Goal: Task Accomplishment & Management: Manage account settings

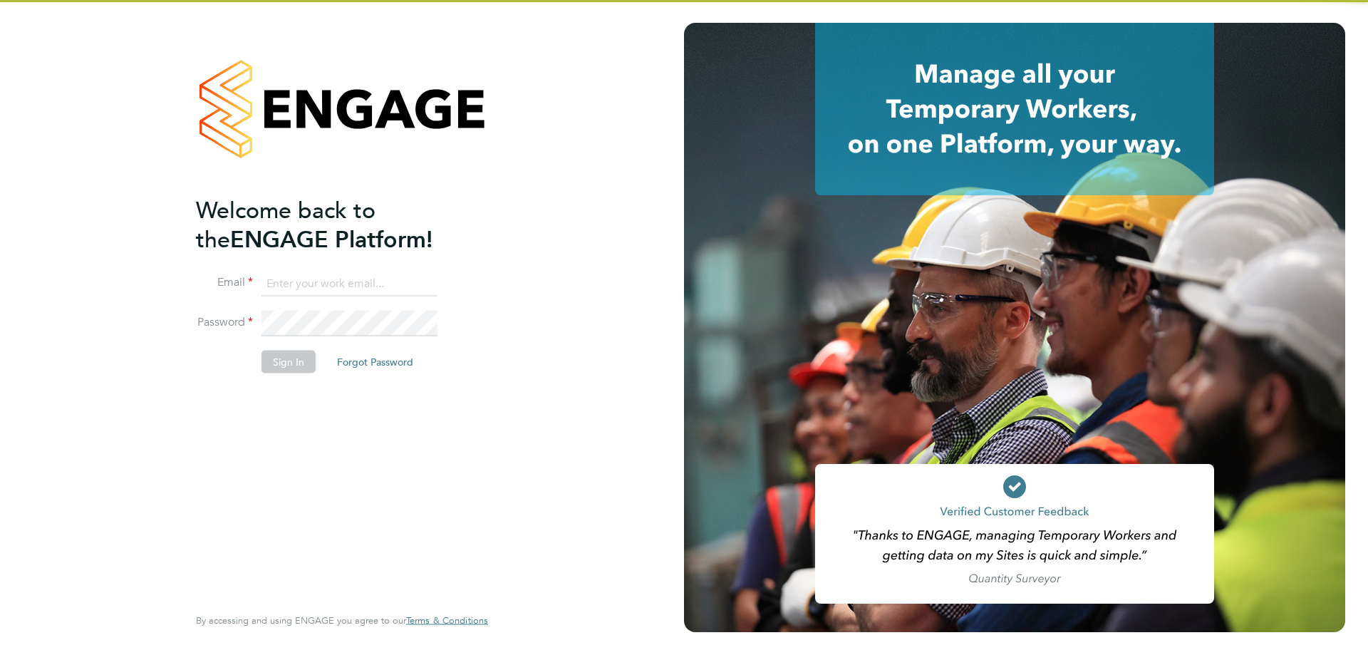
click at [305, 287] on input at bounding box center [349, 284] width 176 height 26
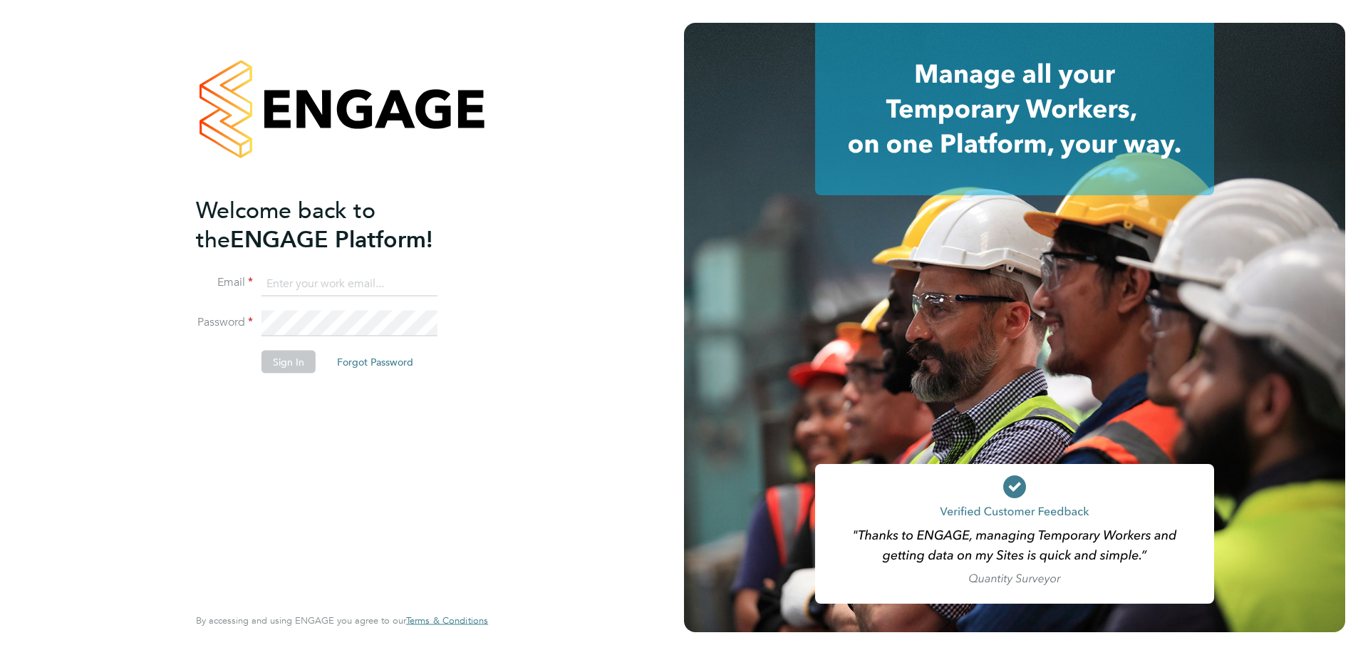
type input "support@engagetech.com"
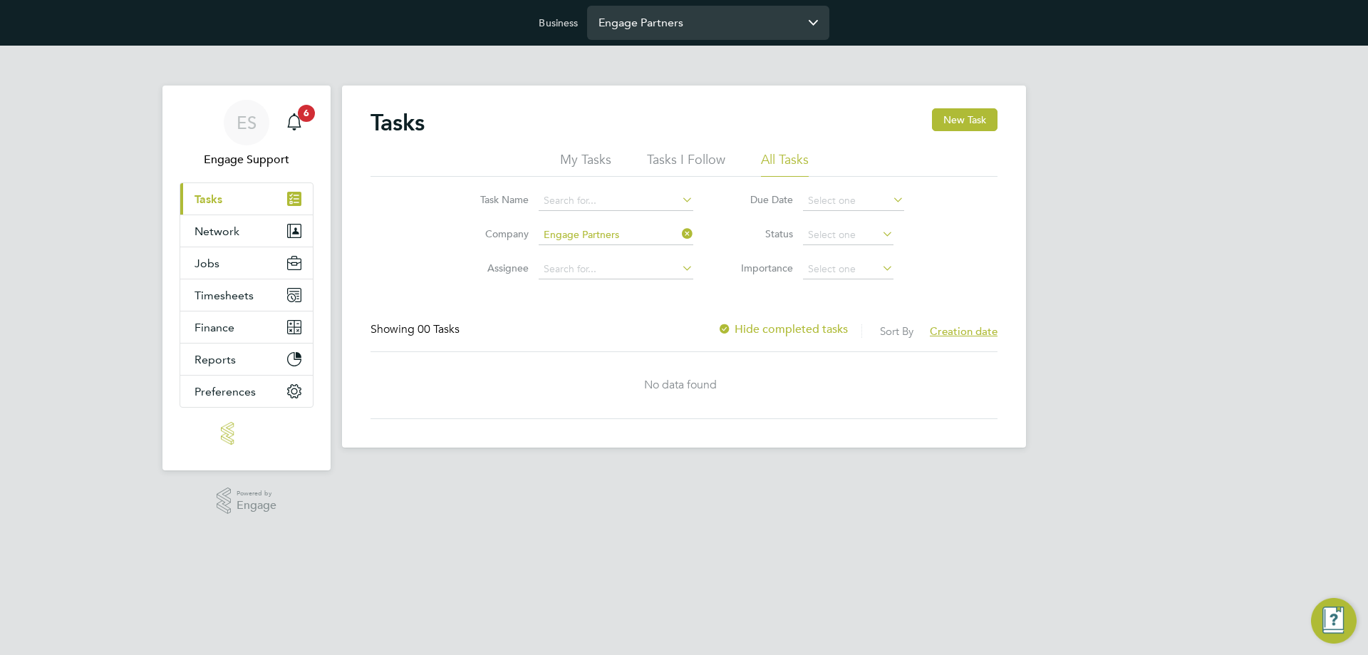
click at [633, 24] on input "Engage Partners" at bounding box center [708, 22] width 242 height 33
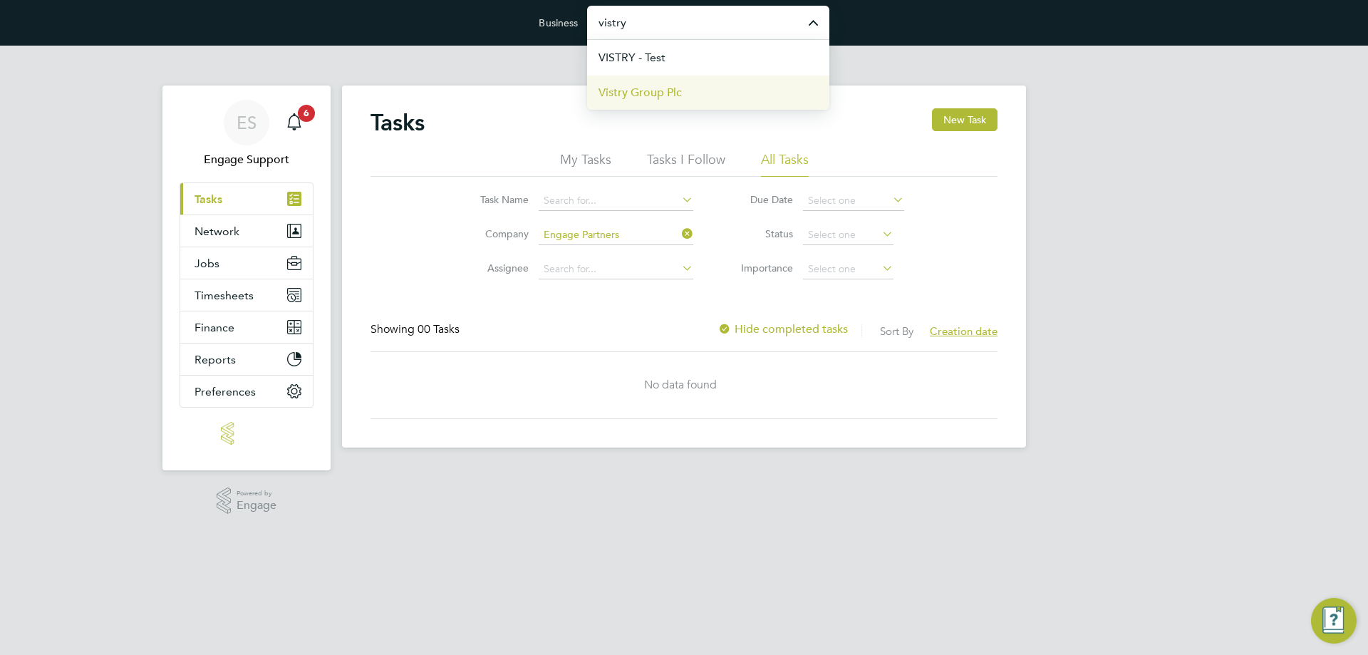
click at [672, 90] on span "Vistry Group Plc" at bounding box center [639, 92] width 83 height 17
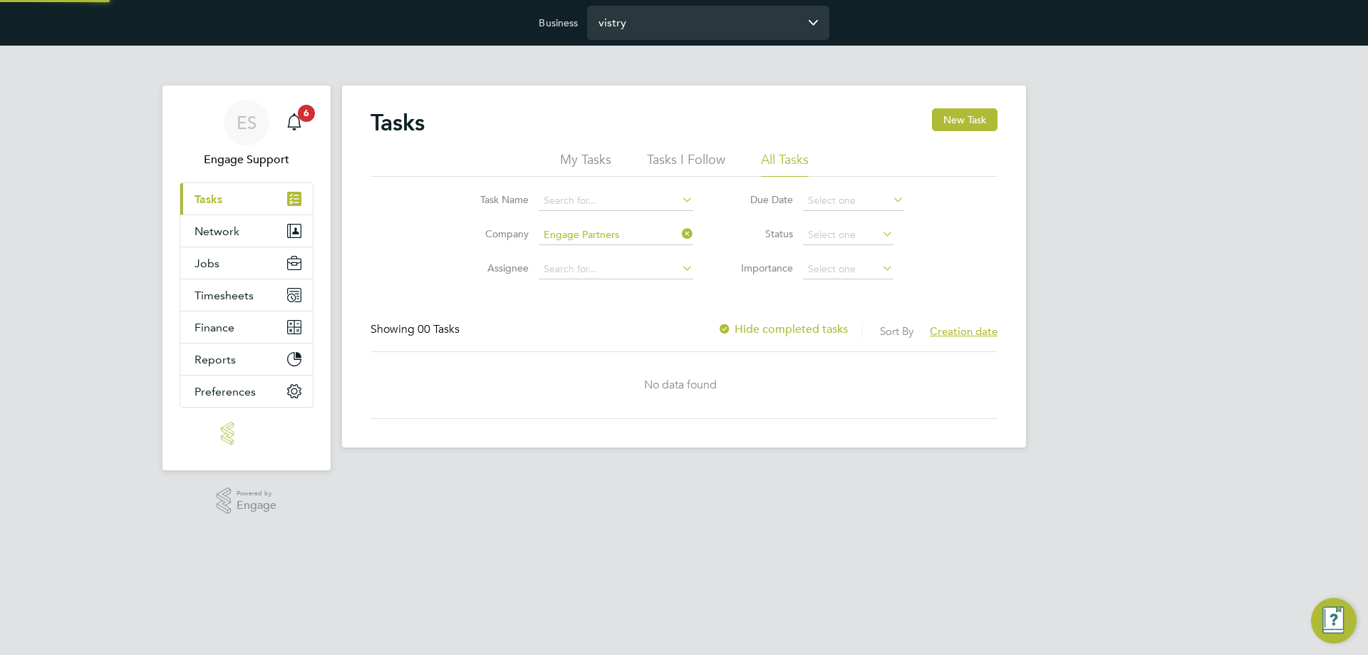
type input "Vistry Group Plc"
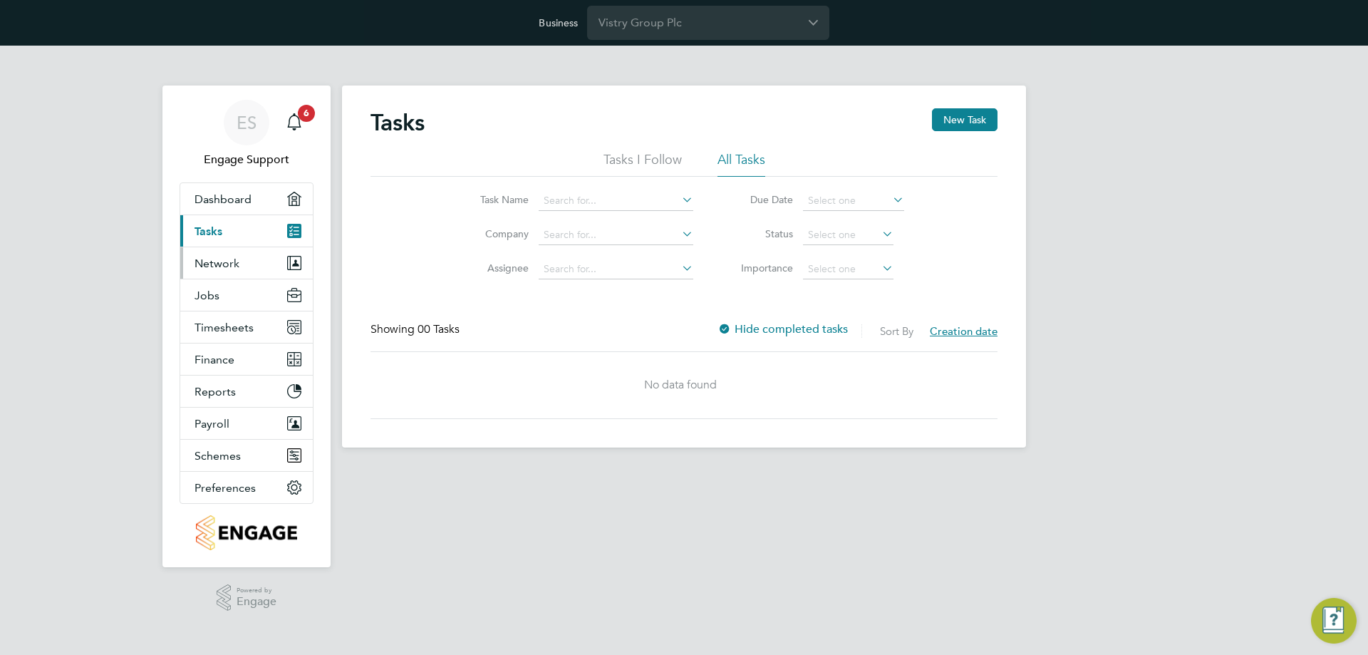
click at [213, 269] on span "Network" at bounding box center [216, 263] width 45 height 14
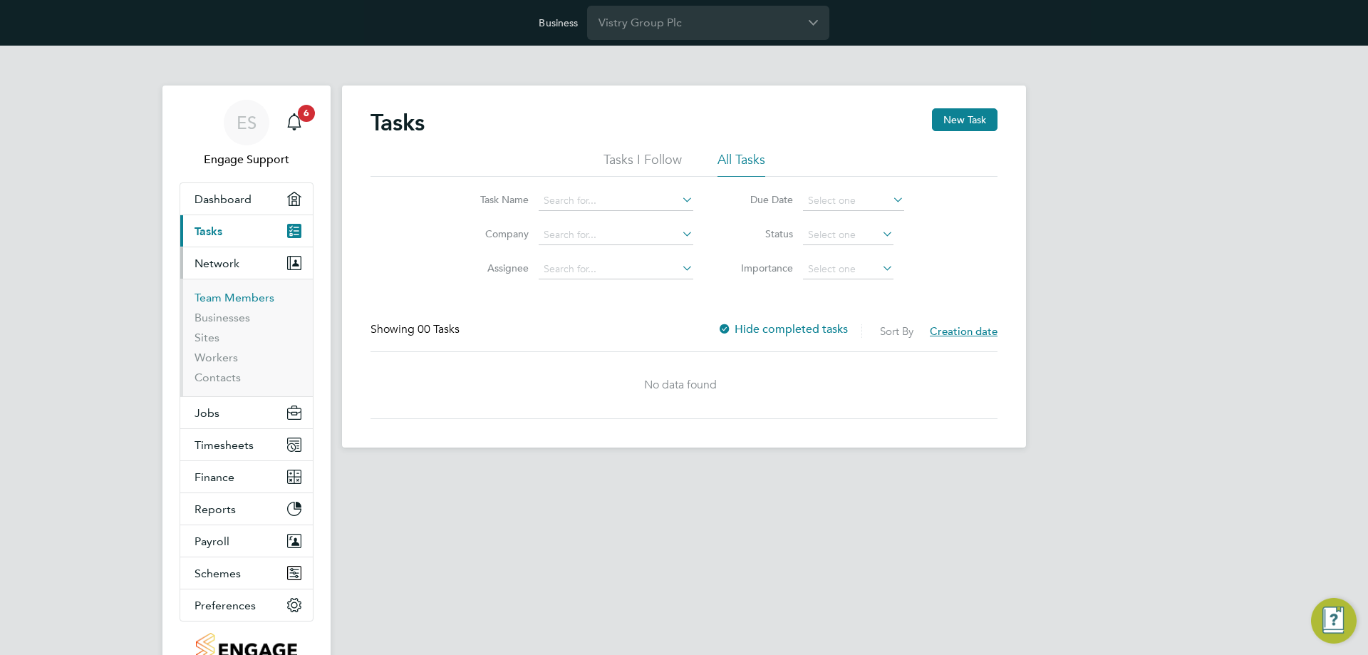
click at [232, 302] on link "Team Members" at bounding box center [234, 298] width 80 height 14
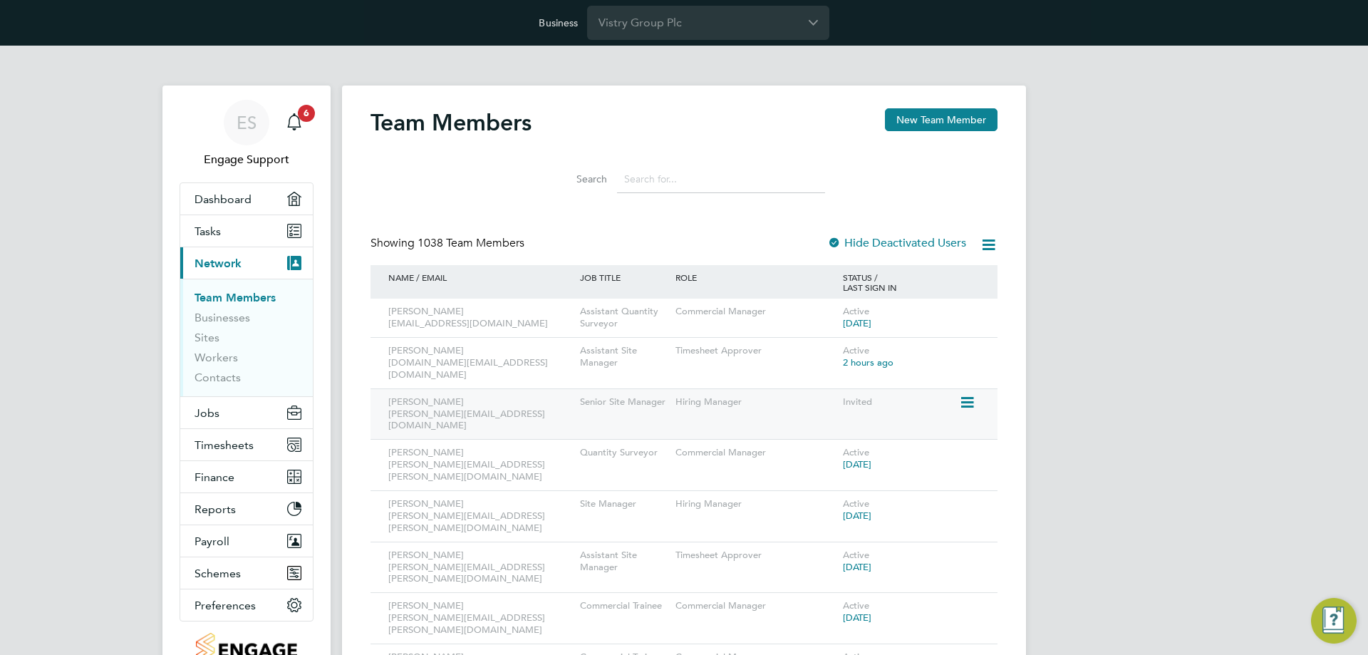
click at [967, 394] on icon at bounding box center [966, 402] width 14 height 17
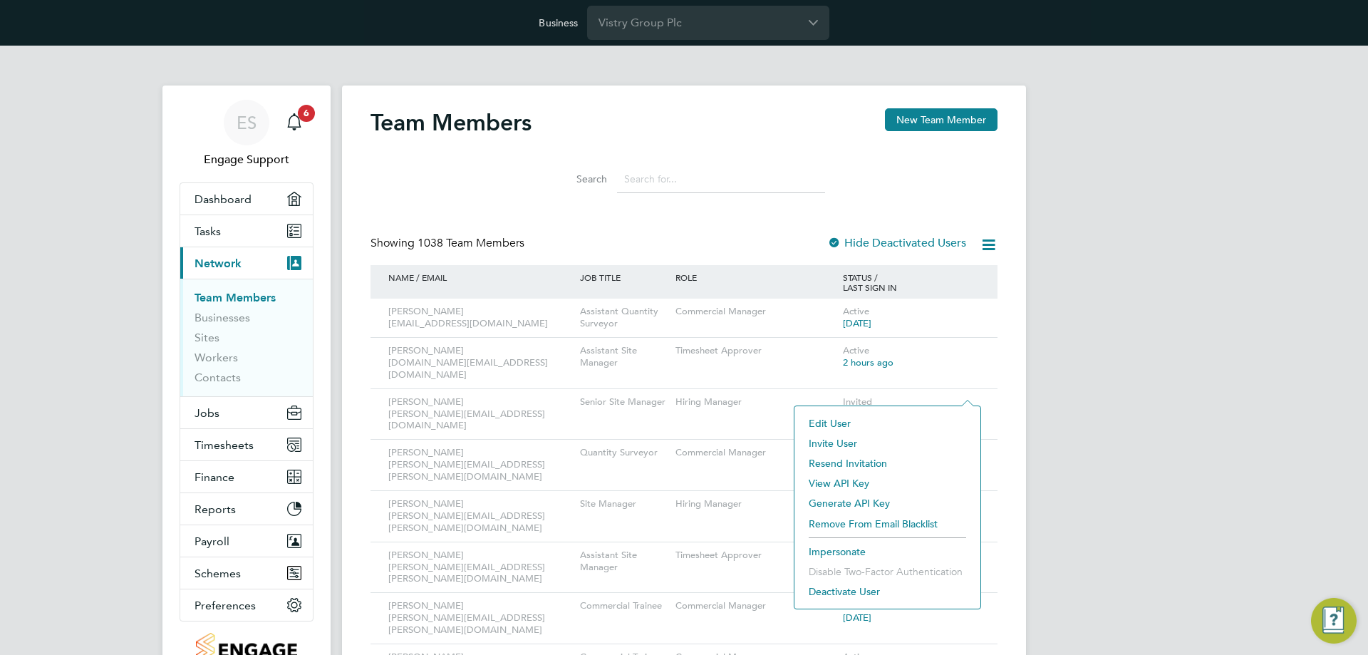
click at [691, 192] on input at bounding box center [721, 179] width 208 height 28
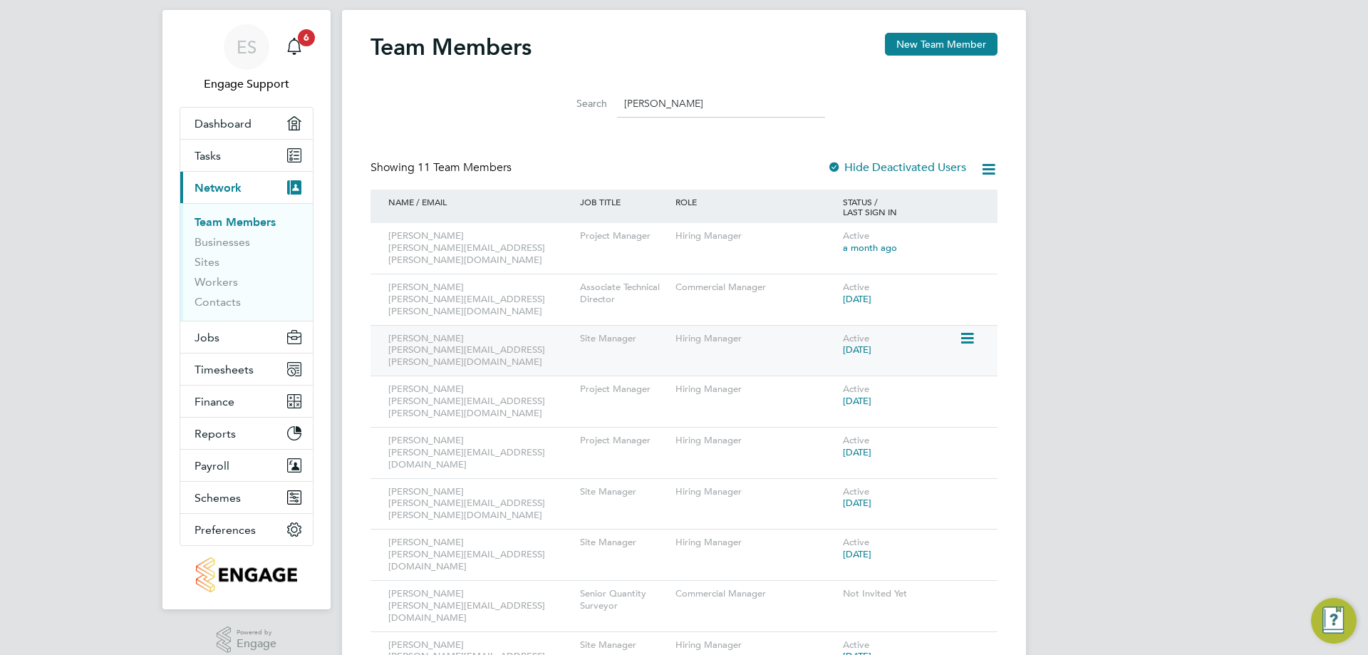
scroll to position [125, 0]
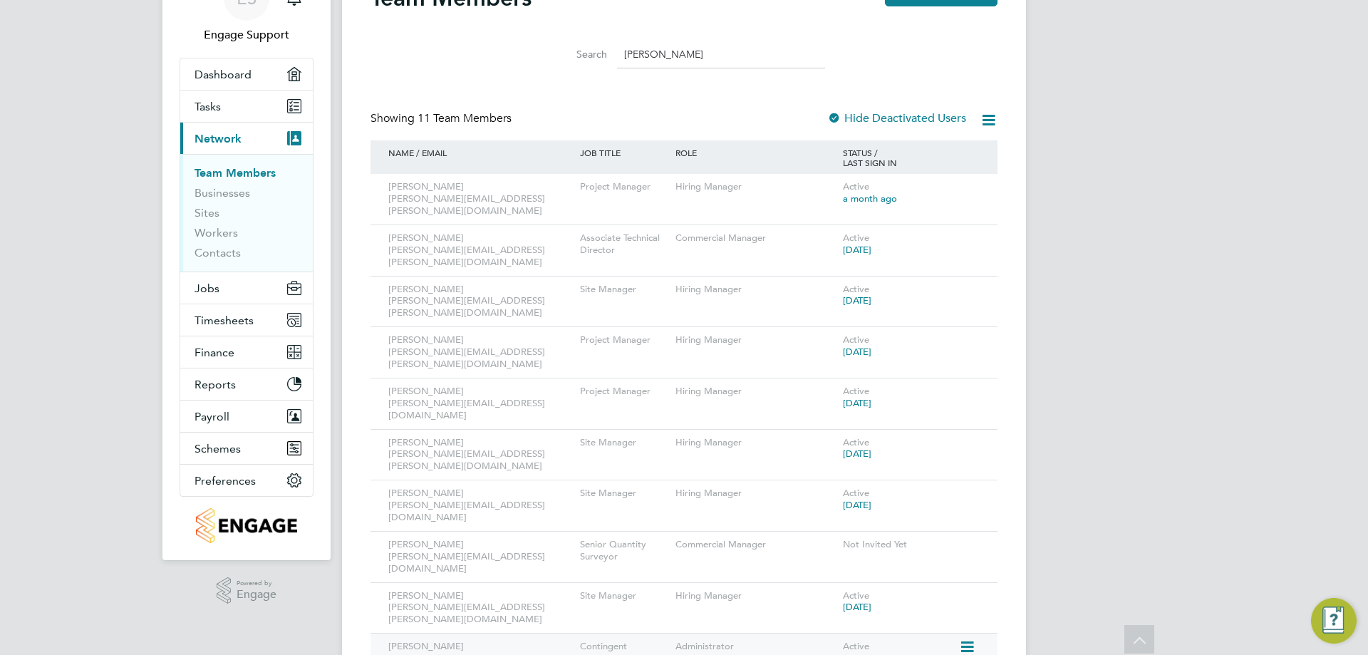
type input "richard"
click at [963, 638] on icon at bounding box center [966, 646] width 14 height 17
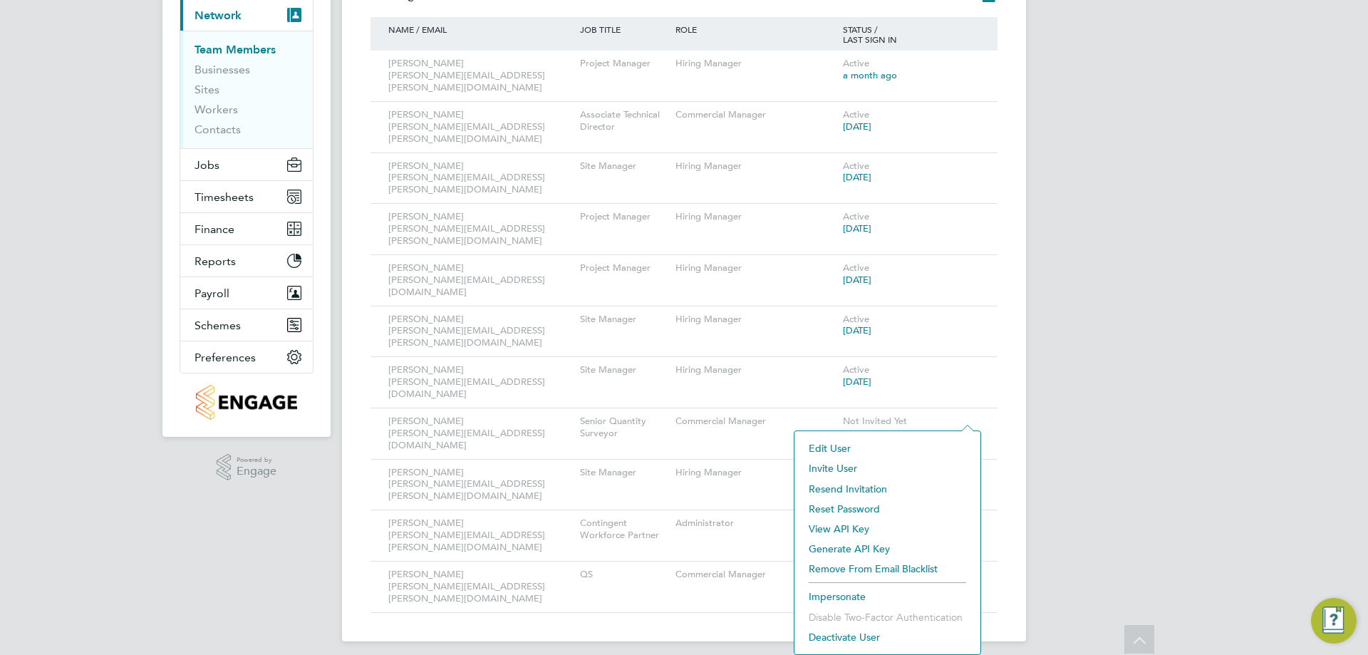
click at [860, 596] on li "Impersonate" at bounding box center [887, 596] width 172 height 20
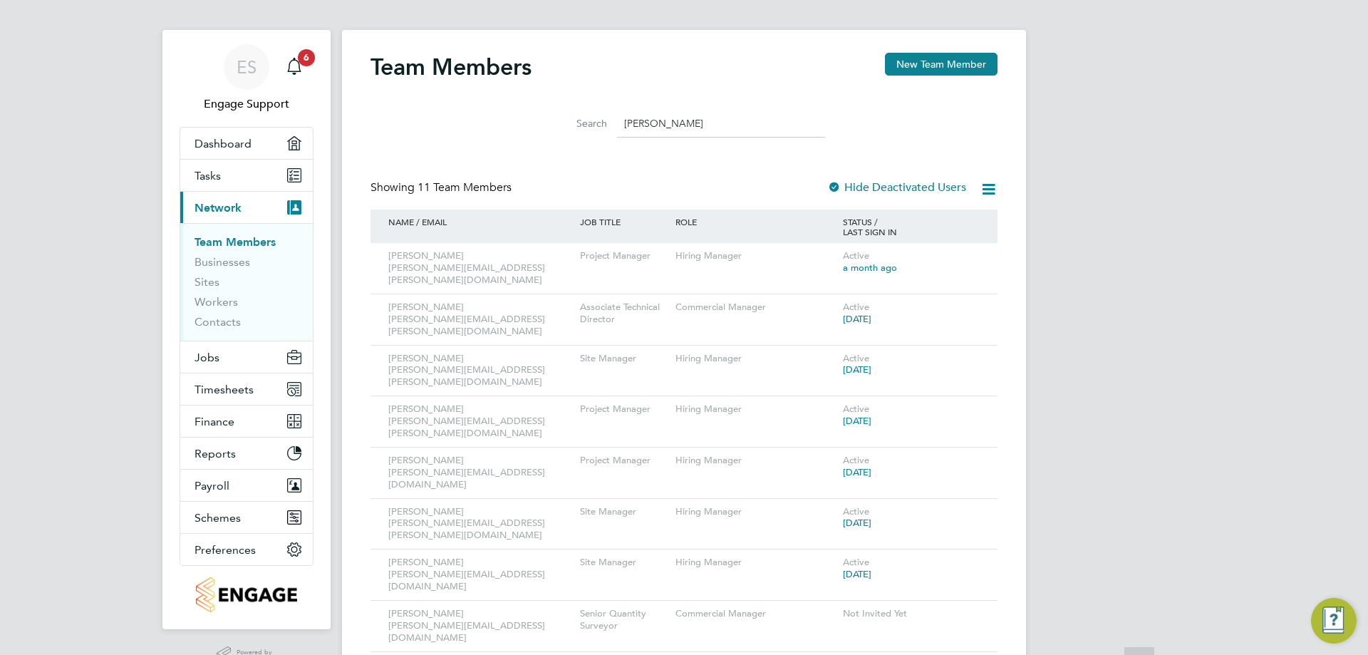
scroll to position [0, 0]
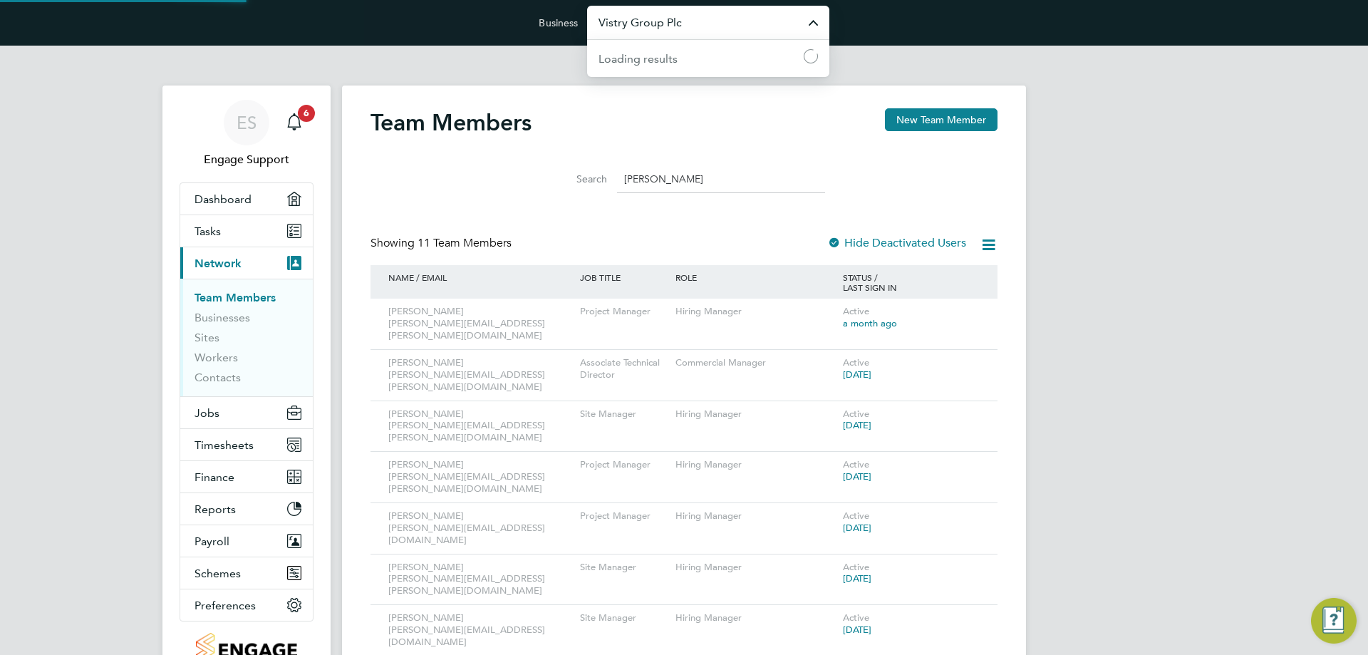
click at [719, 23] on input "Vistry Group Plc" at bounding box center [708, 22] width 242 height 33
drag, startPoint x: 691, startPoint y: 31, endPoint x: 564, endPoint y: 20, distance: 128.0
click at [564, 20] on form "Business ehr eng Engage Partners" at bounding box center [684, 23] width 290 height 34
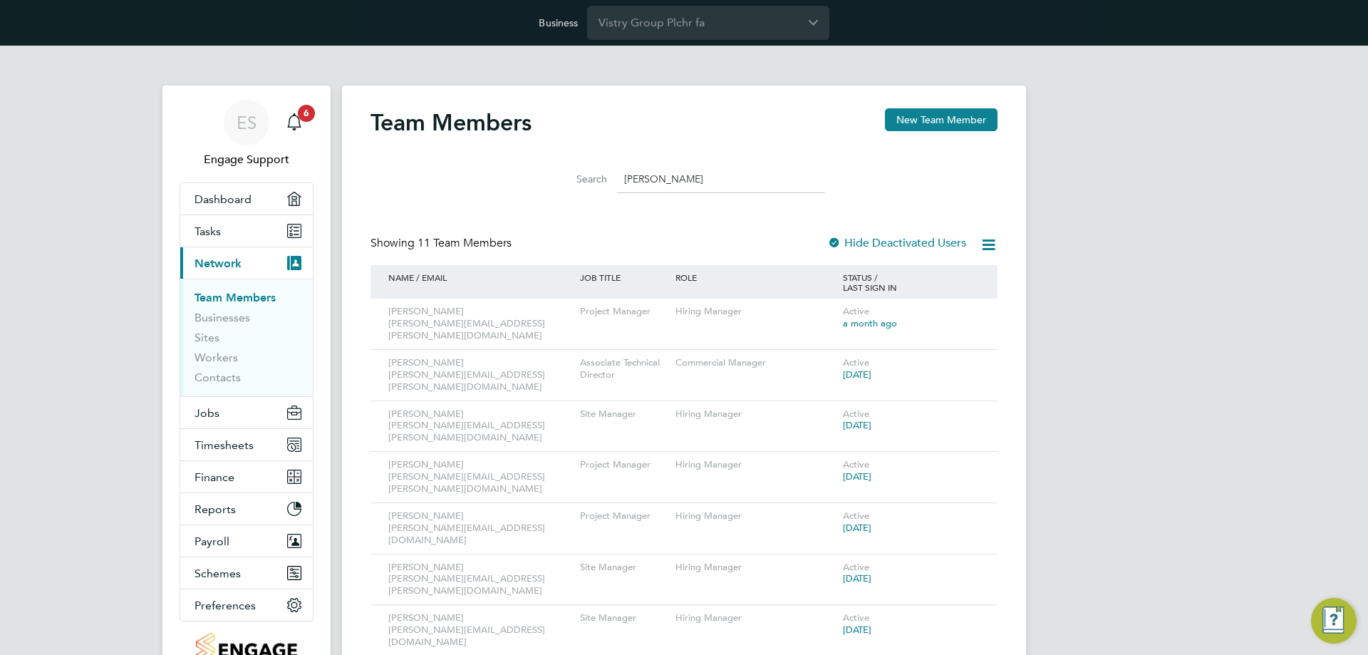
type input "Vistry Group Plchr fac"
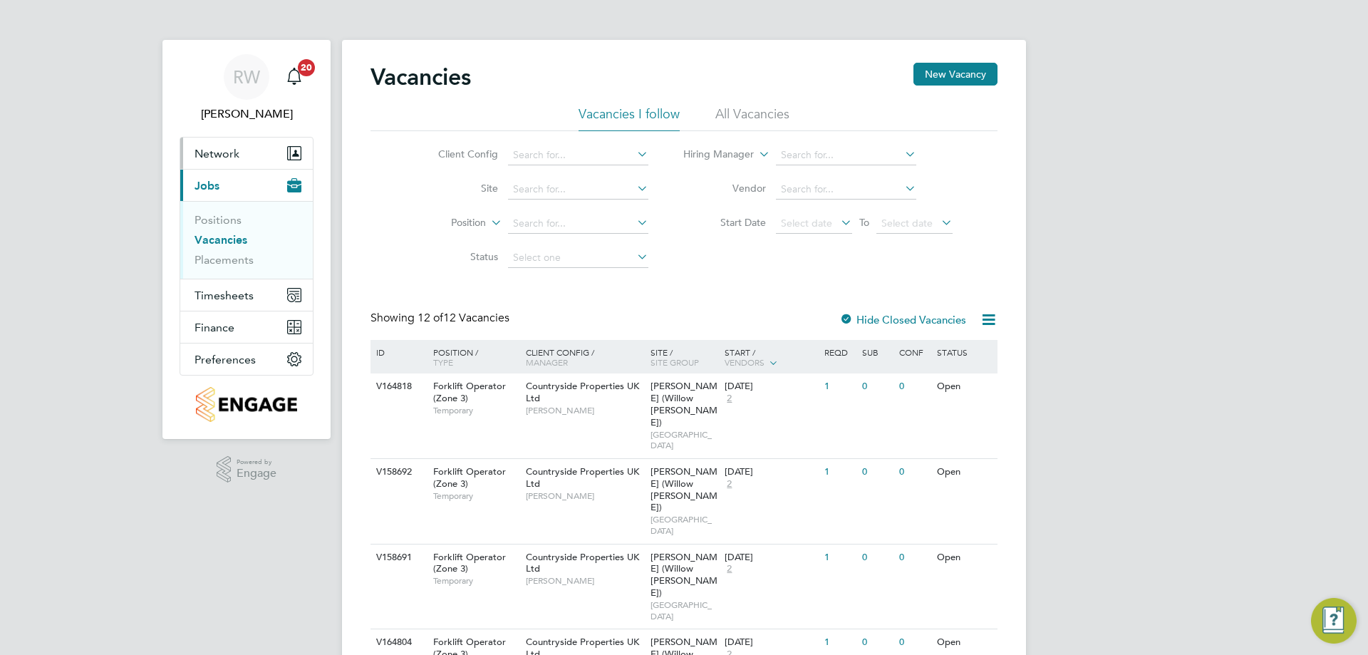
click at [208, 151] on span "Network" at bounding box center [216, 154] width 45 height 14
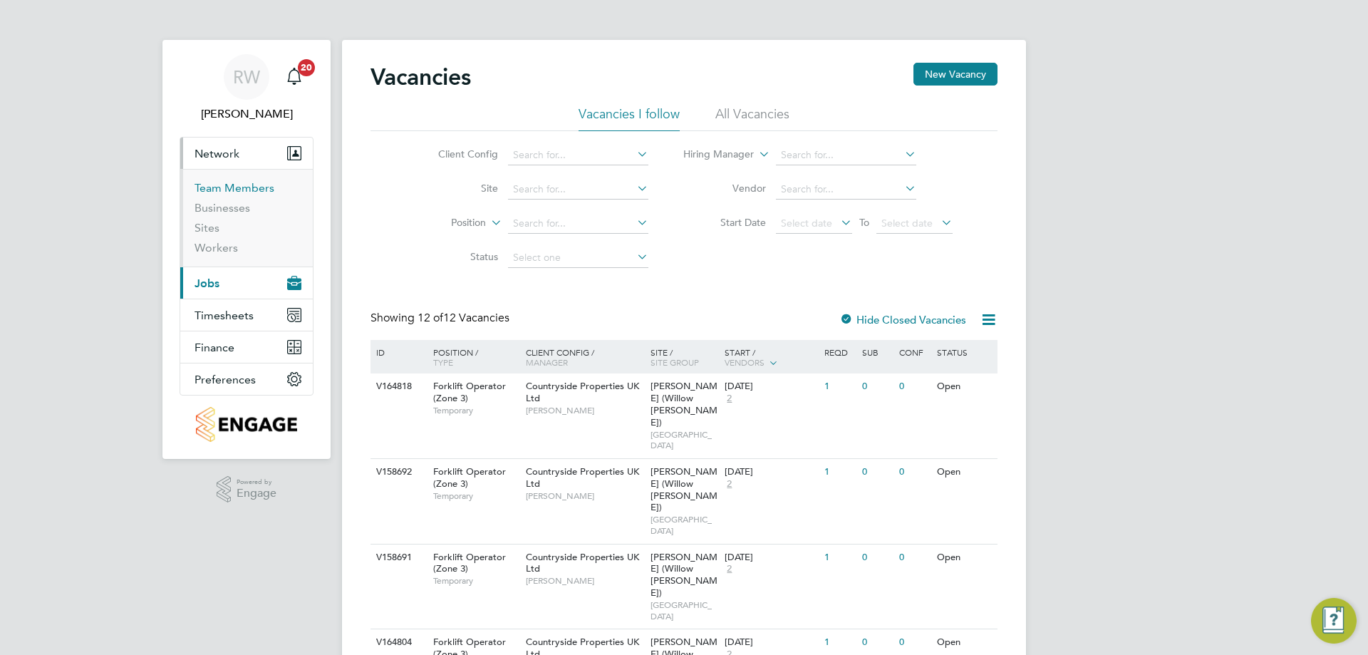
click at [239, 191] on link "Team Members" at bounding box center [234, 188] width 80 height 14
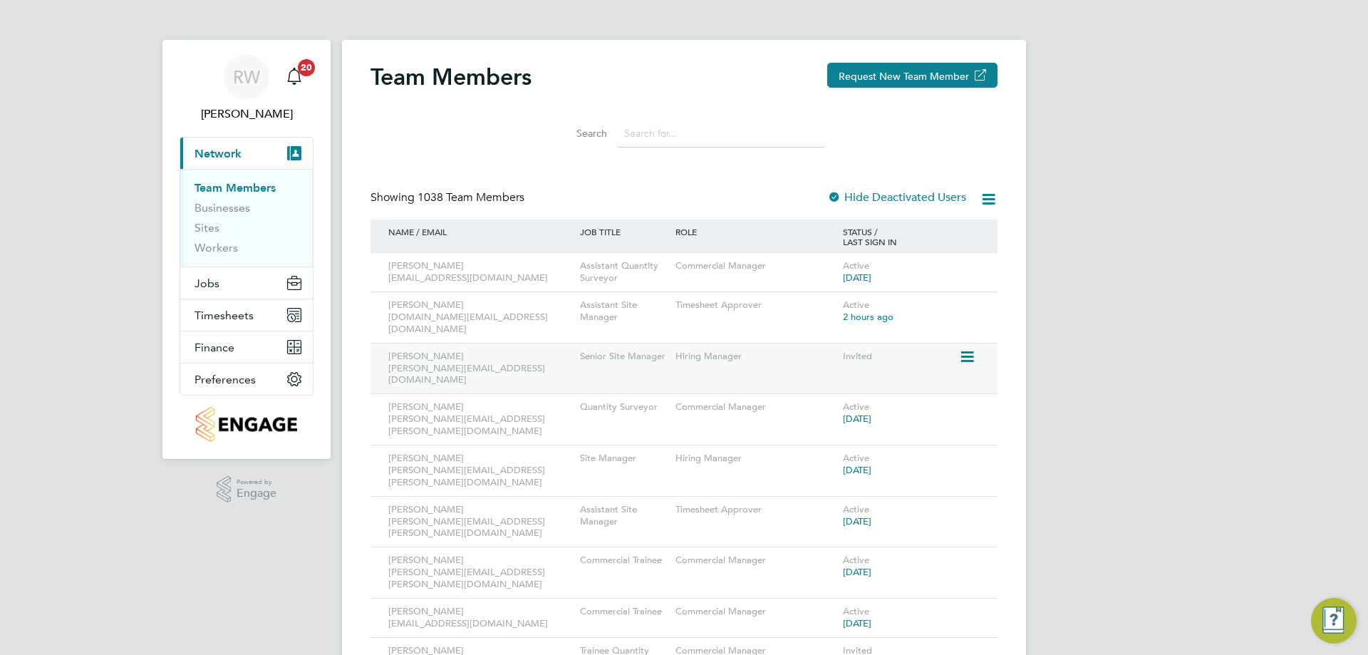
click at [971, 348] on icon at bounding box center [966, 356] width 14 height 17
drag, startPoint x: 385, startPoint y: 358, endPoint x: 522, endPoint y: 357, distance: 136.8
click at [522, 357] on div "John Hedger john.robinhedger@vistry.co.uk" at bounding box center [481, 368] width 192 height 51
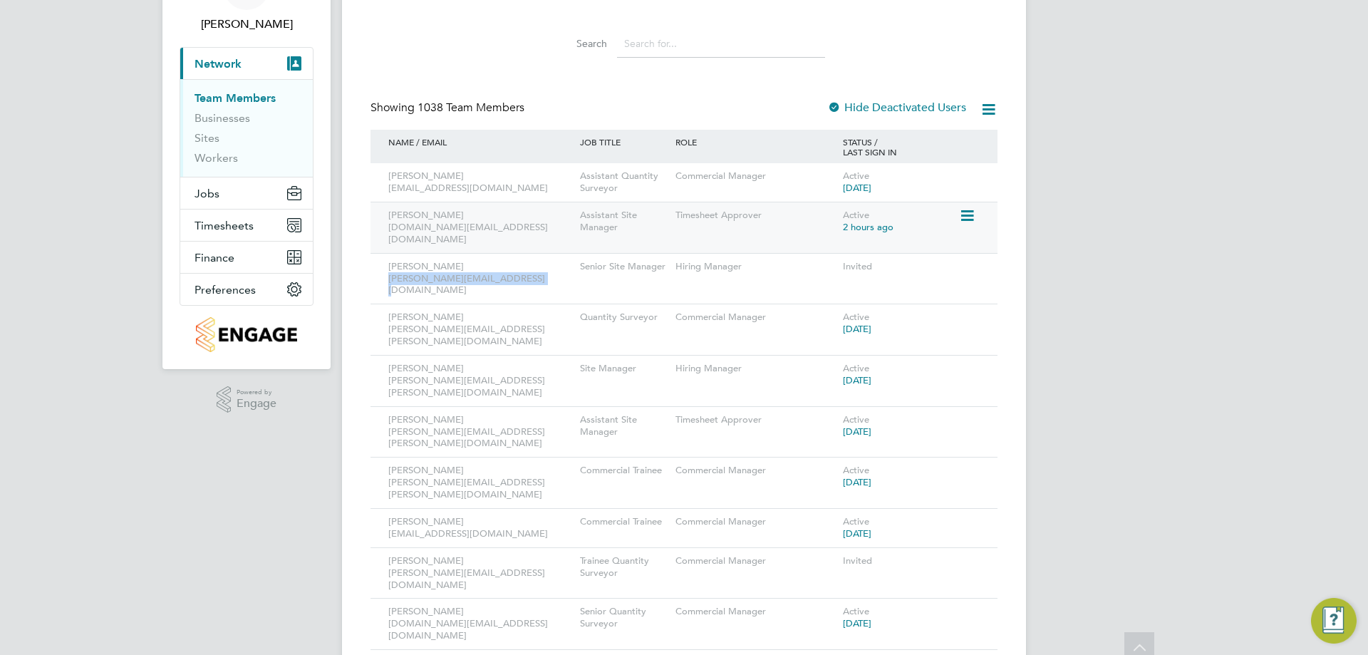
scroll to position [142, 0]
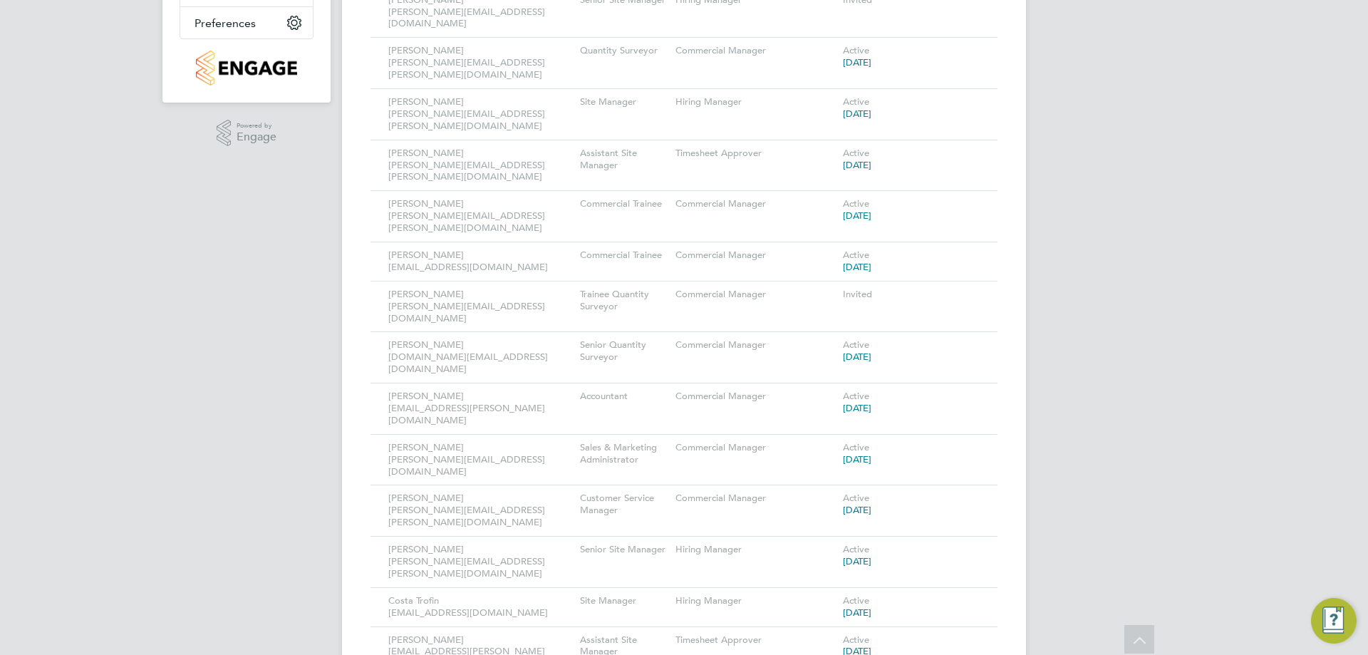
scroll to position [71, 0]
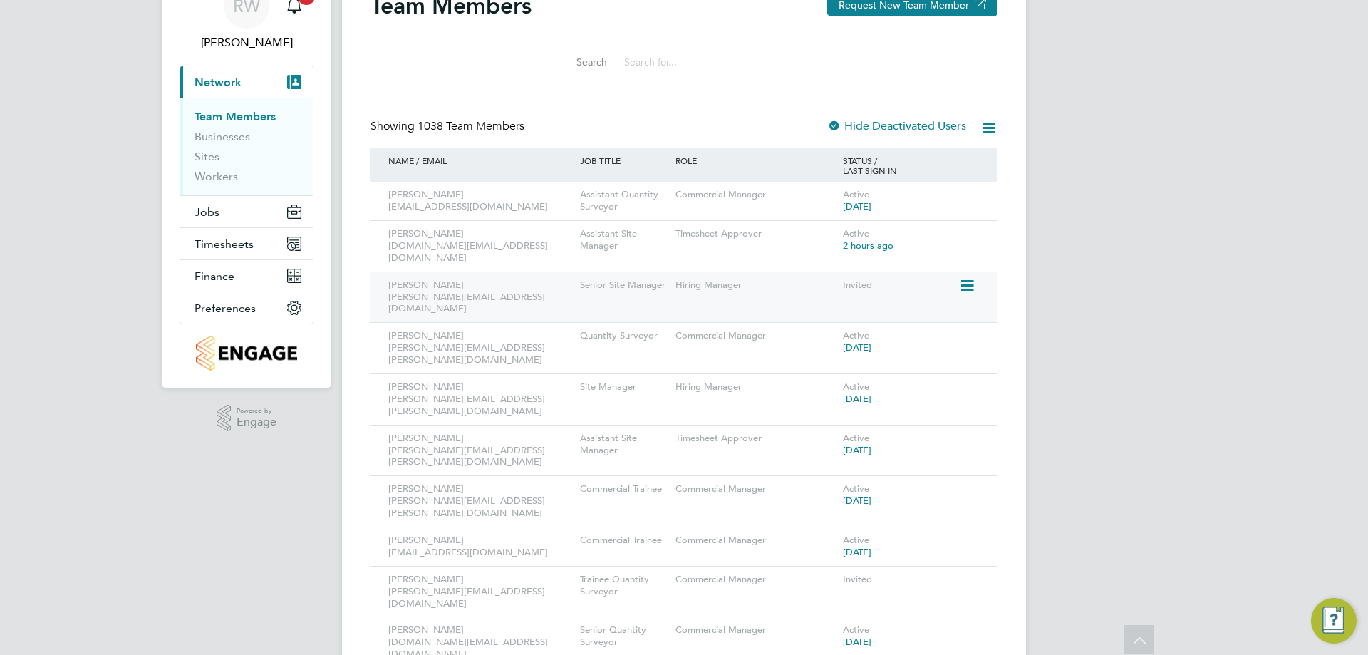
click at [965, 277] on icon at bounding box center [966, 285] width 14 height 17
click at [859, 274] on div "Invited" at bounding box center [899, 285] width 120 height 26
drag, startPoint x: 841, startPoint y: 274, endPoint x: 888, endPoint y: 275, distance: 47.7
click at [888, 275] on div "Invited" at bounding box center [899, 285] width 120 height 26
drag, startPoint x: 390, startPoint y: 286, endPoint x: 529, endPoint y: 278, distance: 139.9
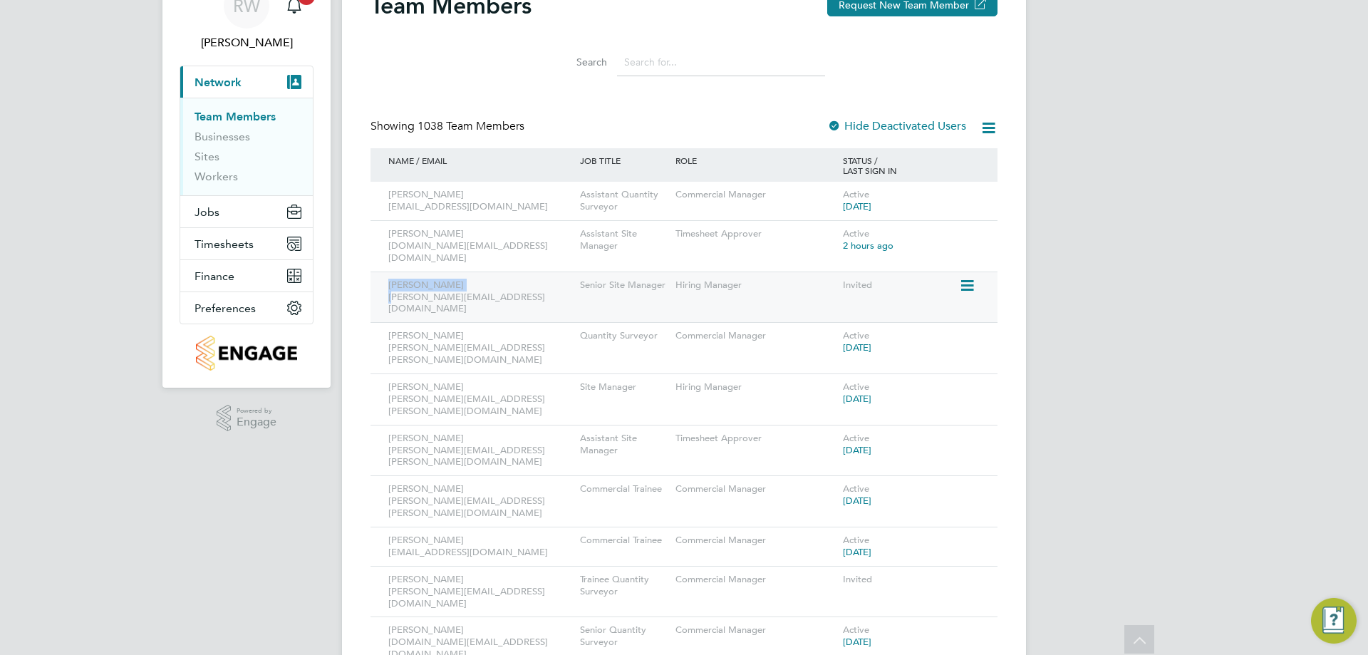
click at [529, 278] on div "John Hedger john.robinhedger@vistry.co.uk" at bounding box center [481, 297] width 192 height 51
click at [970, 277] on icon at bounding box center [966, 285] width 14 height 17
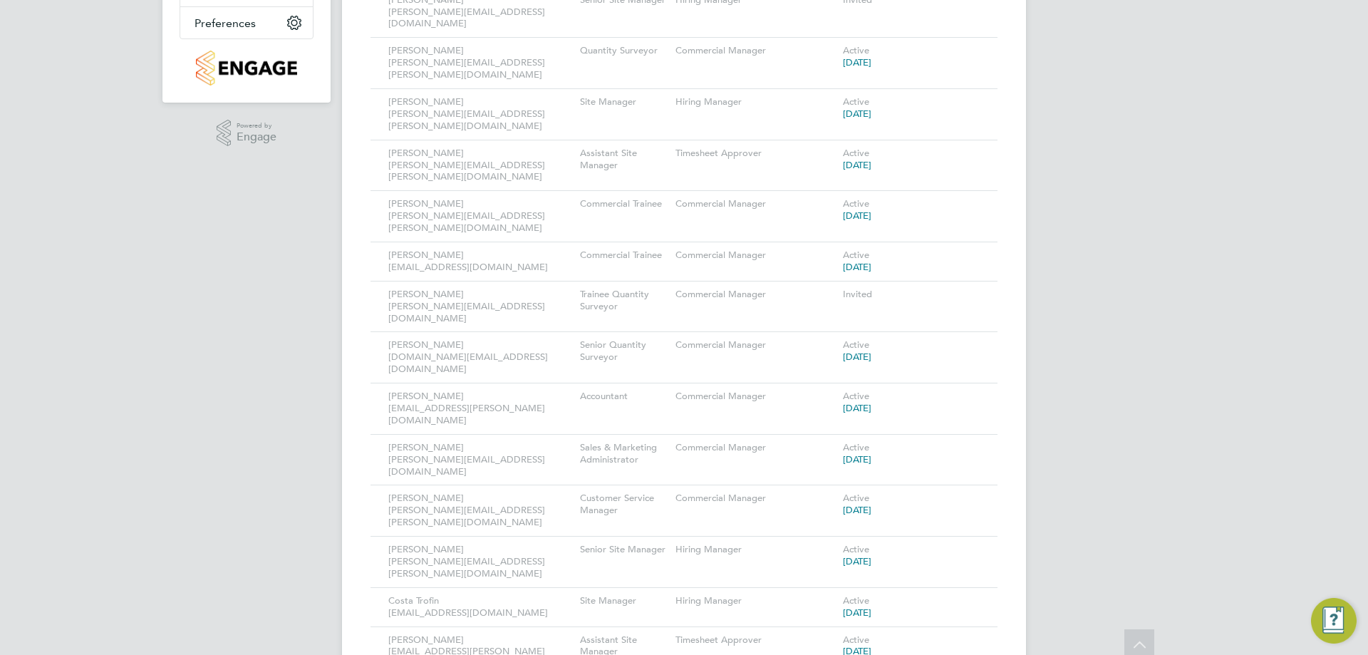
scroll to position [0, 0]
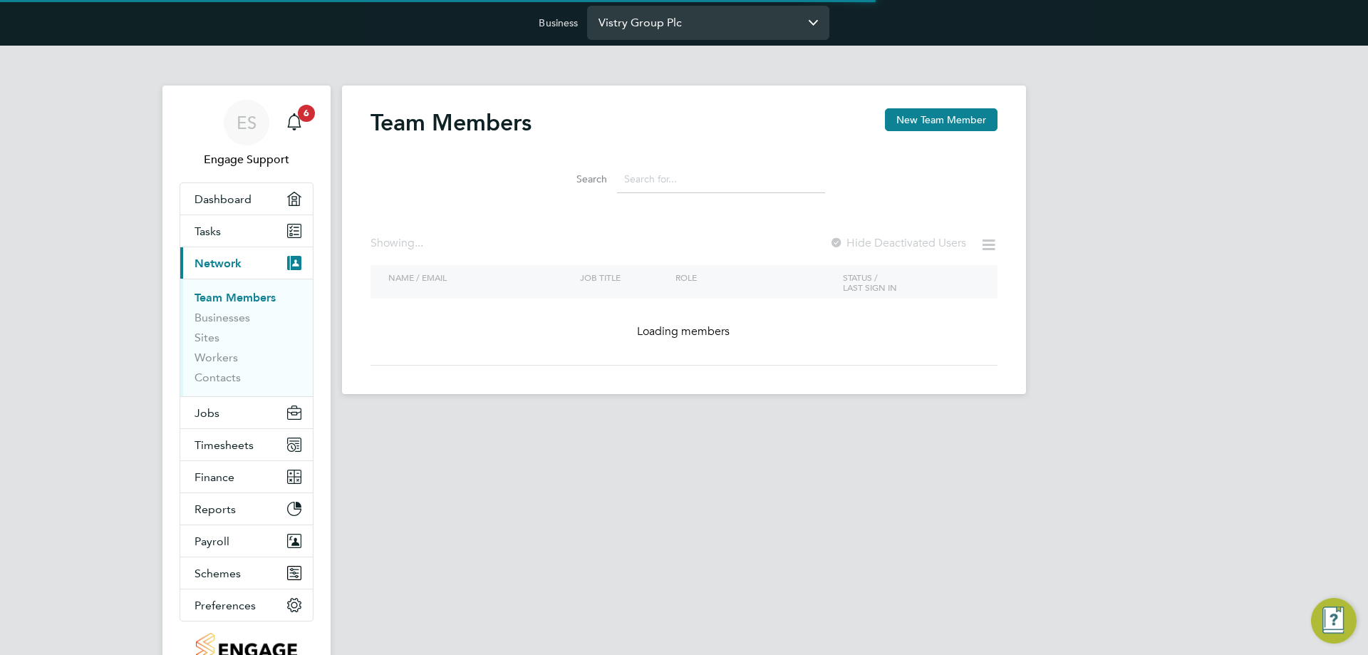
click at [697, 33] on input "Vistry Group Plc" at bounding box center [708, 22] width 242 height 33
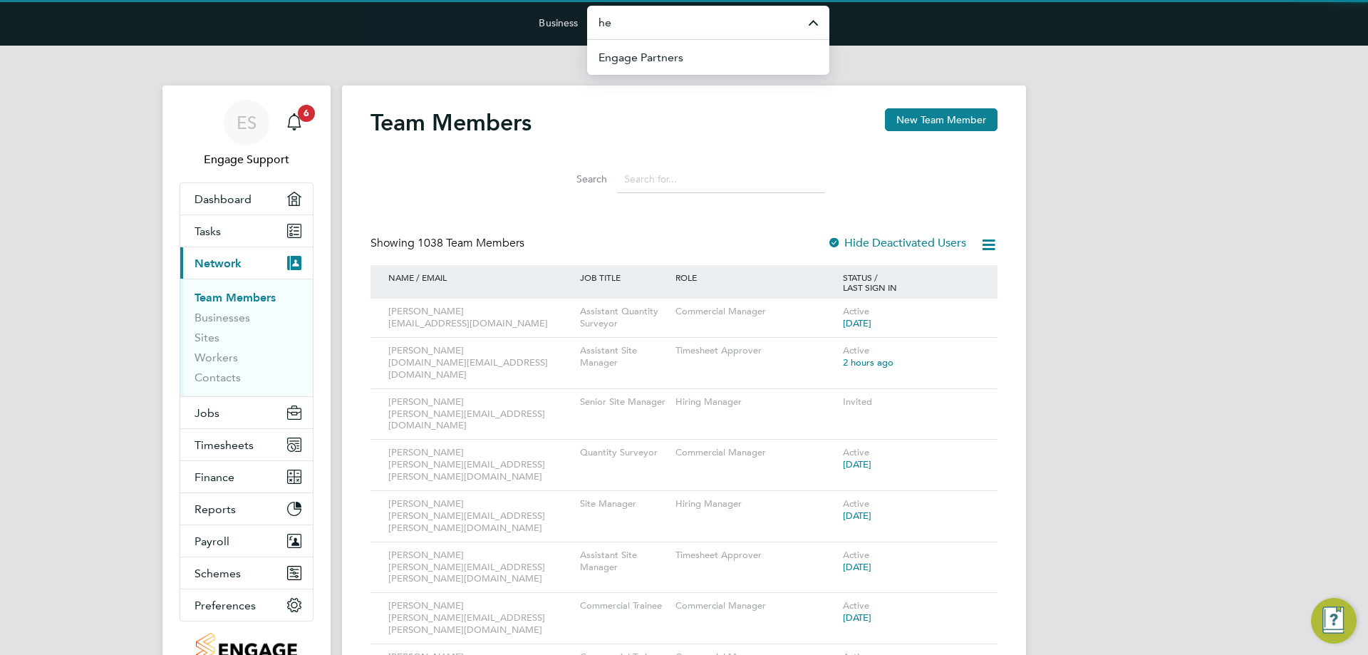
type input "h"
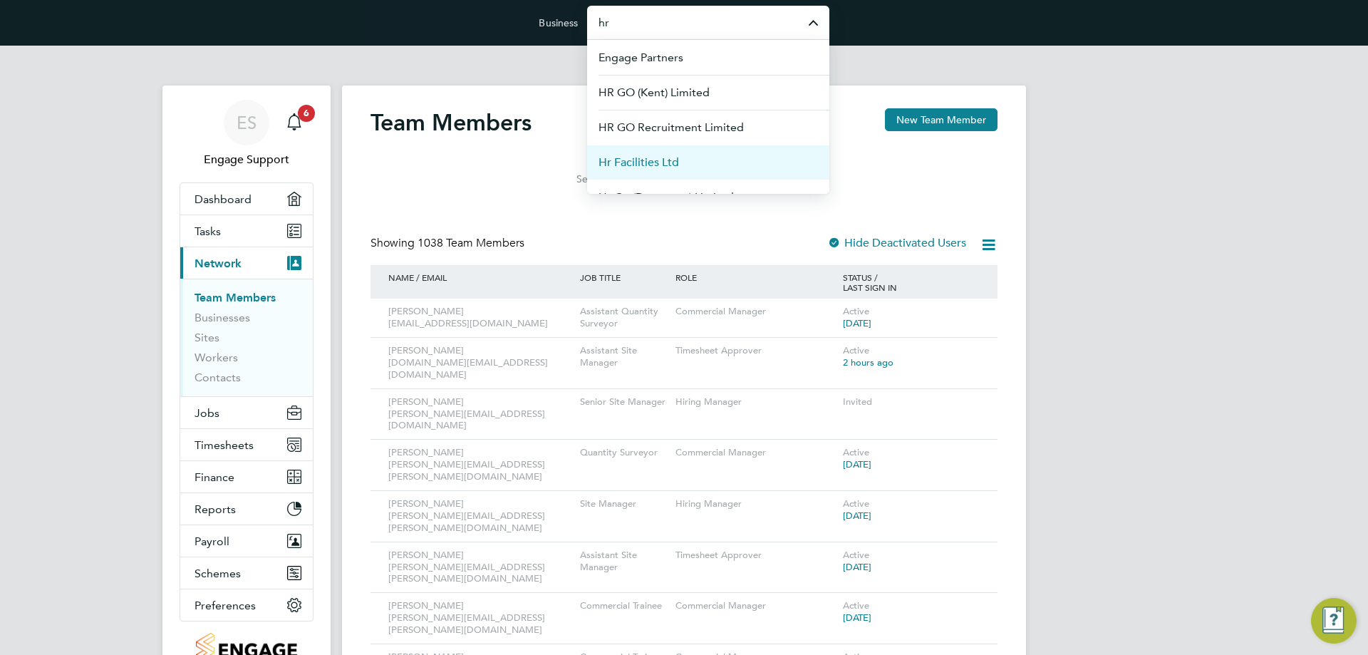
click at [645, 156] on span "Hr Facilities Ltd" at bounding box center [638, 162] width 81 height 17
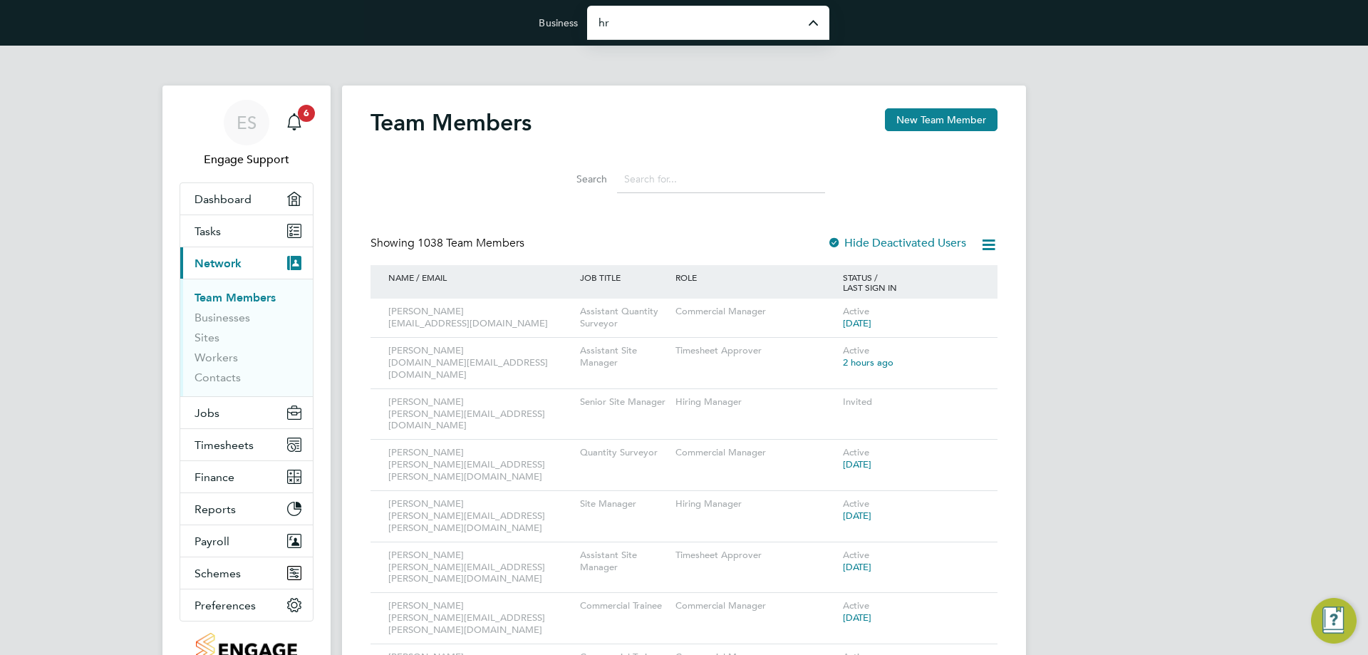
type input "Hr Facilities Ltd"
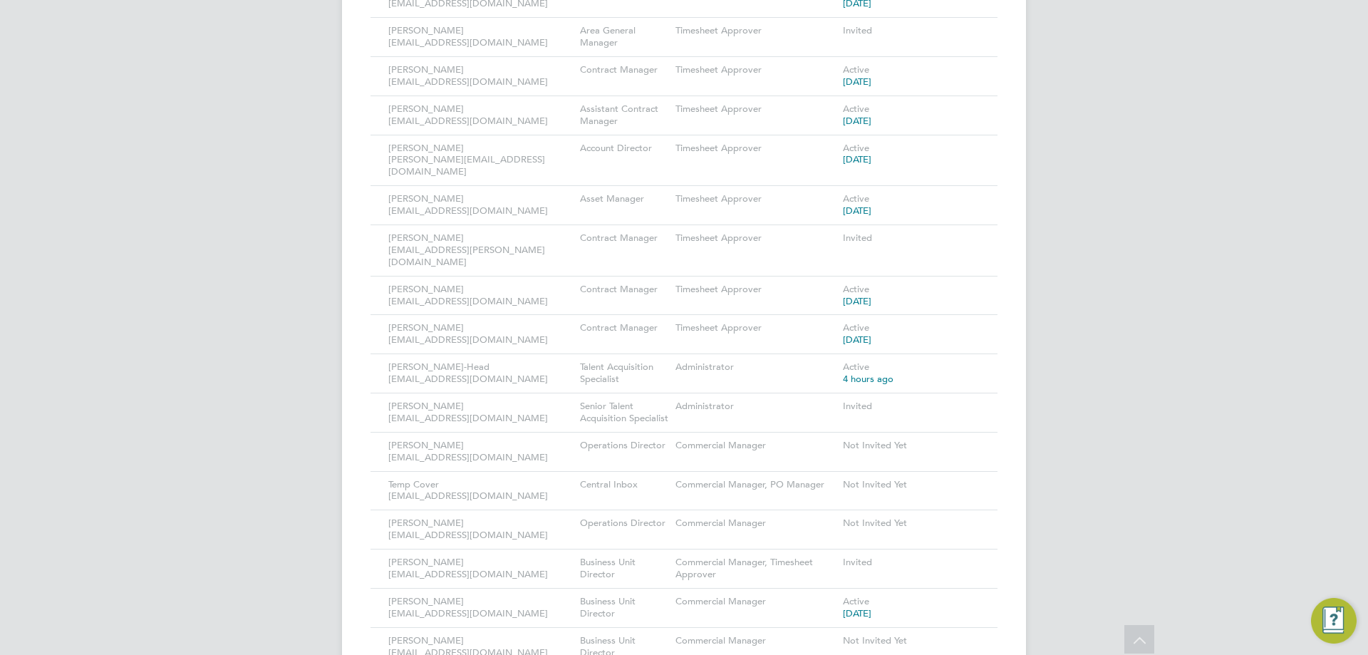
scroll to position [1354, 0]
click at [971, 430] on icon at bounding box center [966, 438] width 14 height 17
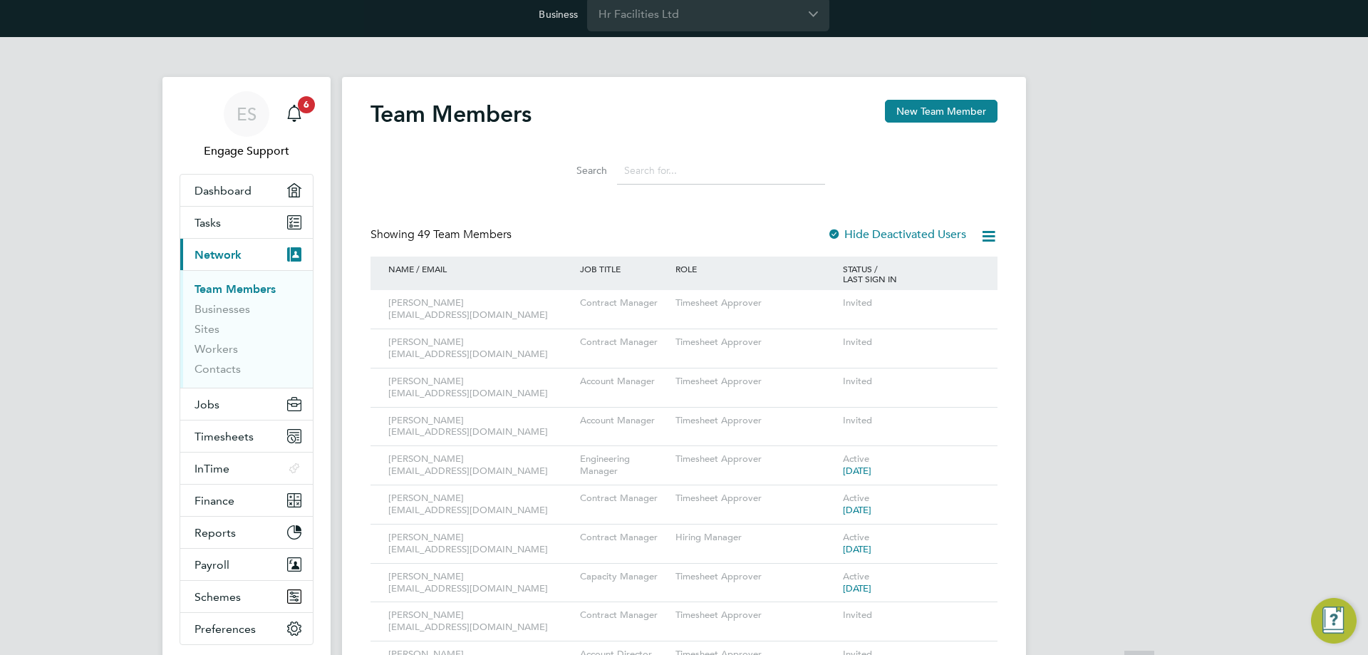
scroll to position [0, 0]
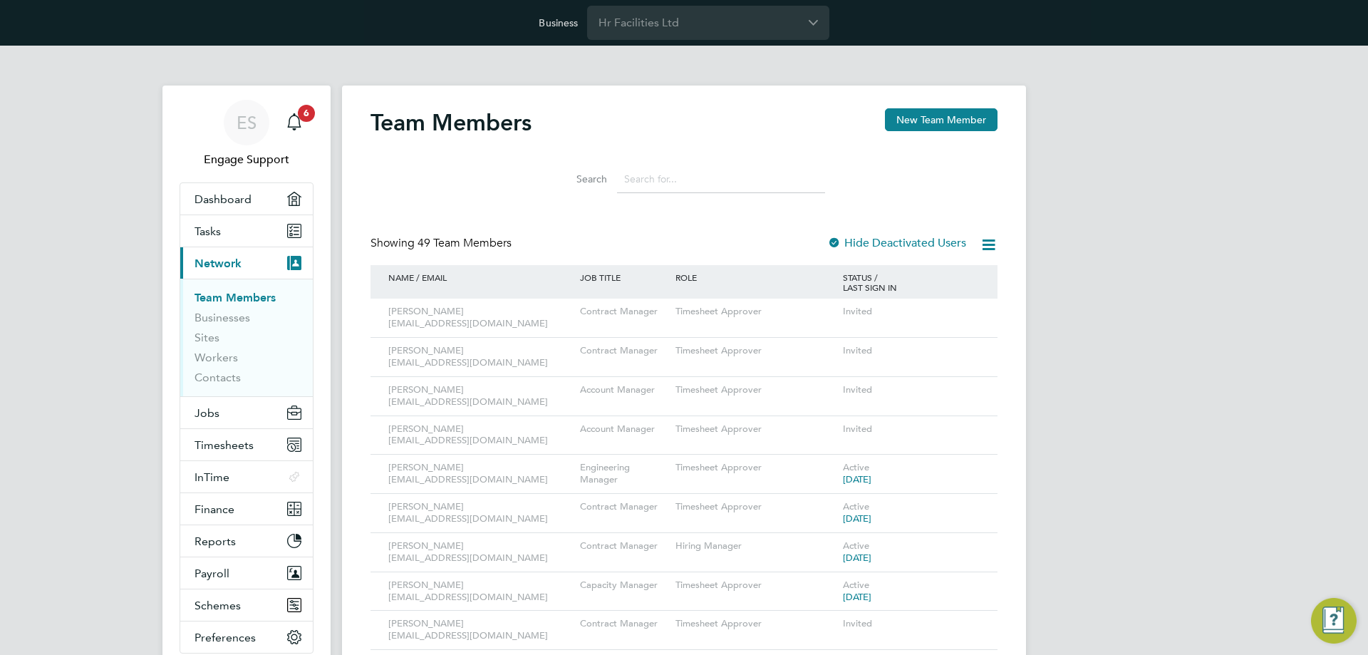
click at [687, 183] on input at bounding box center [721, 179] width 208 height 28
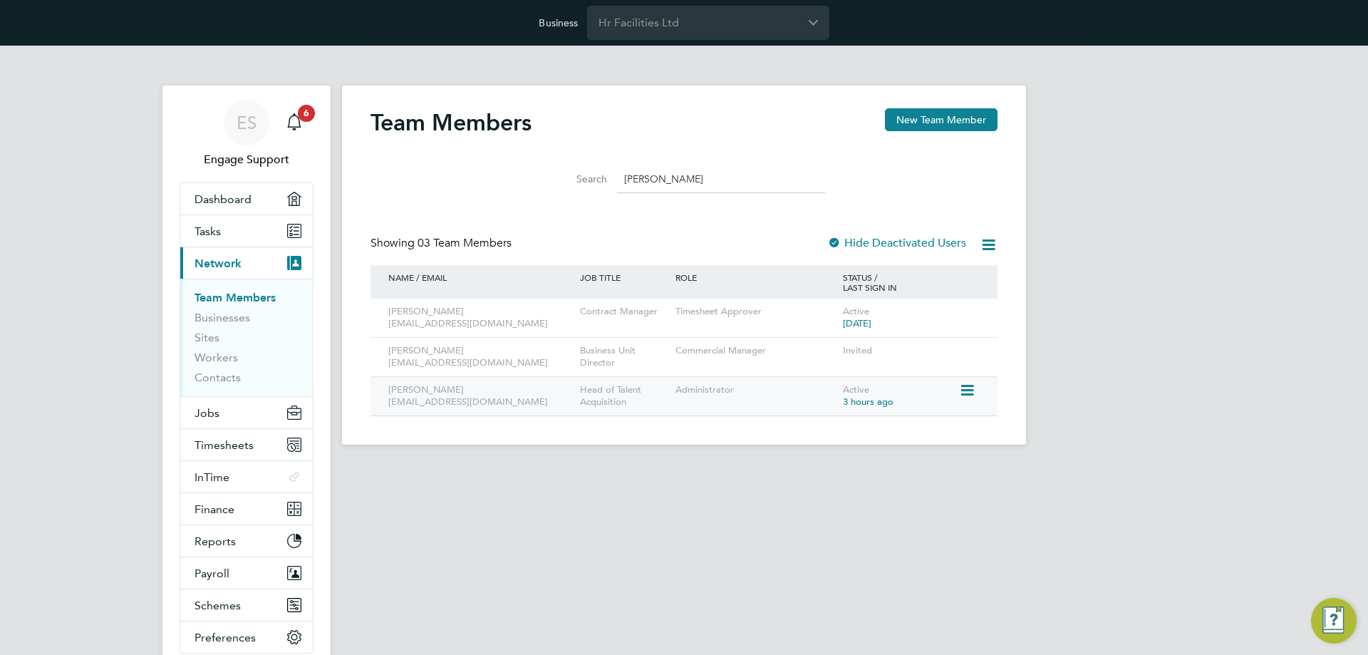
type input "sam"
click at [962, 390] on icon at bounding box center [966, 390] width 14 height 17
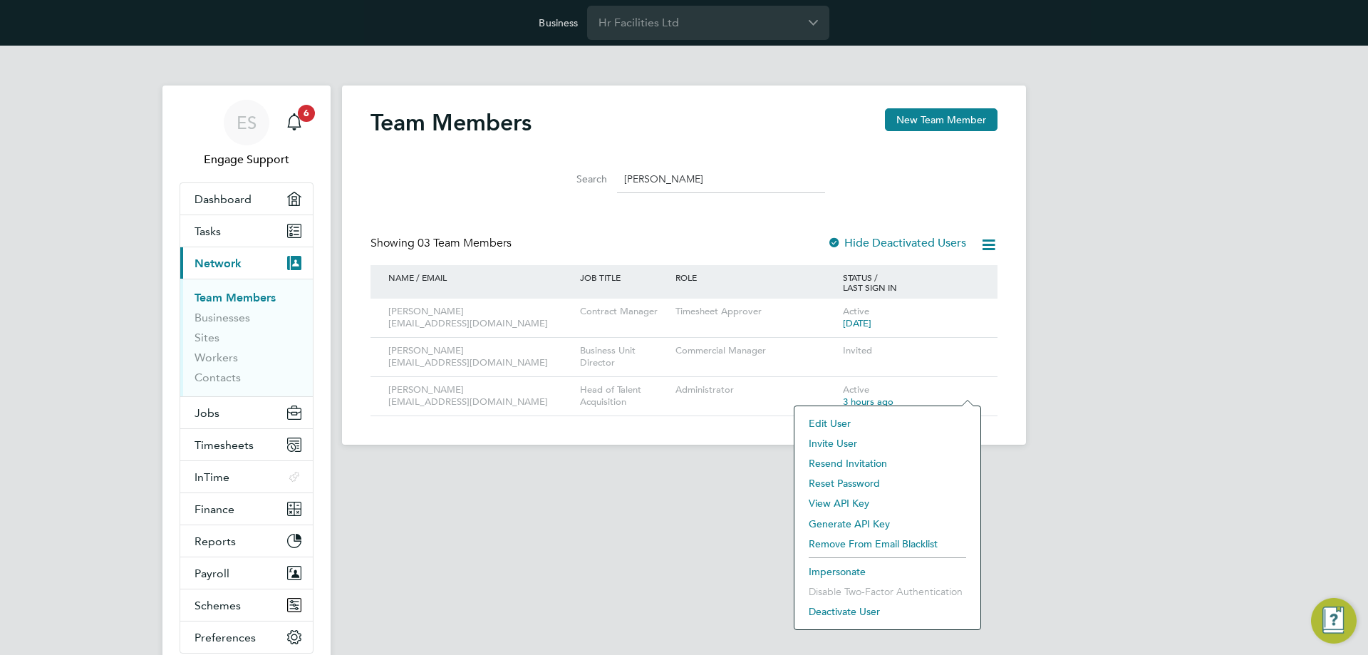
click at [814, 573] on li "Impersonate" at bounding box center [887, 571] width 172 height 20
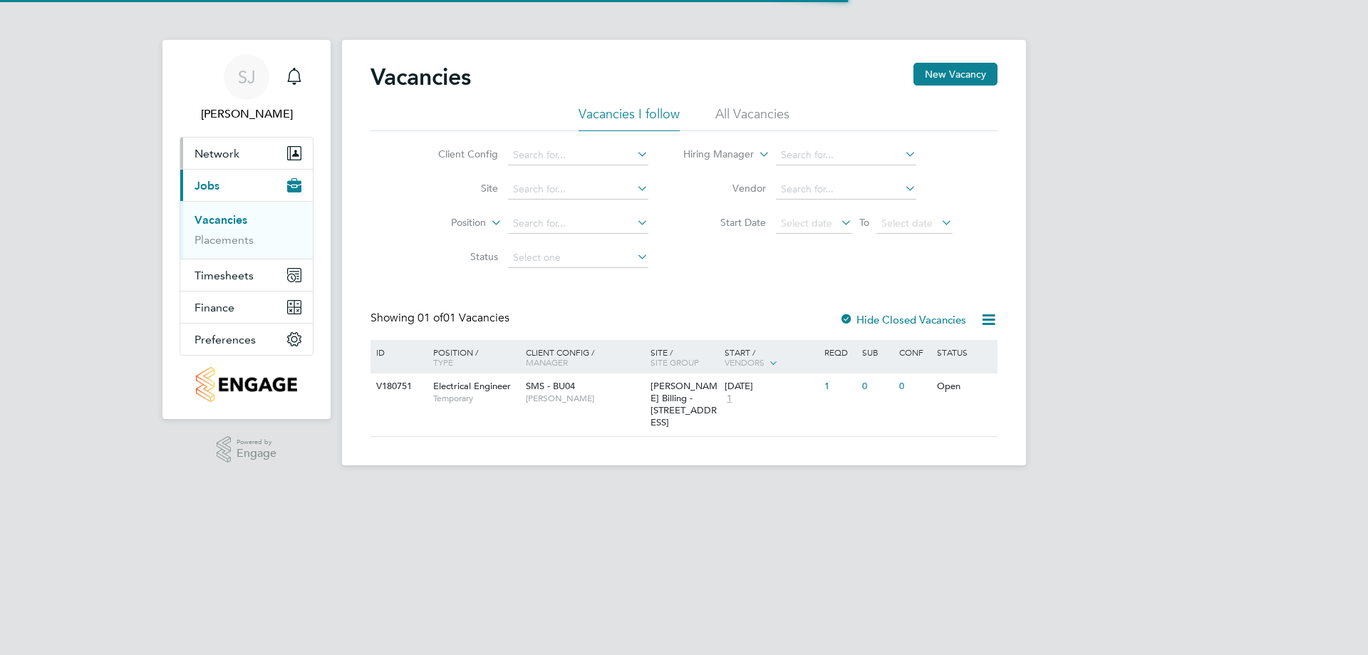
click at [240, 159] on button "Network" at bounding box center [246, 152] width 133 height 31
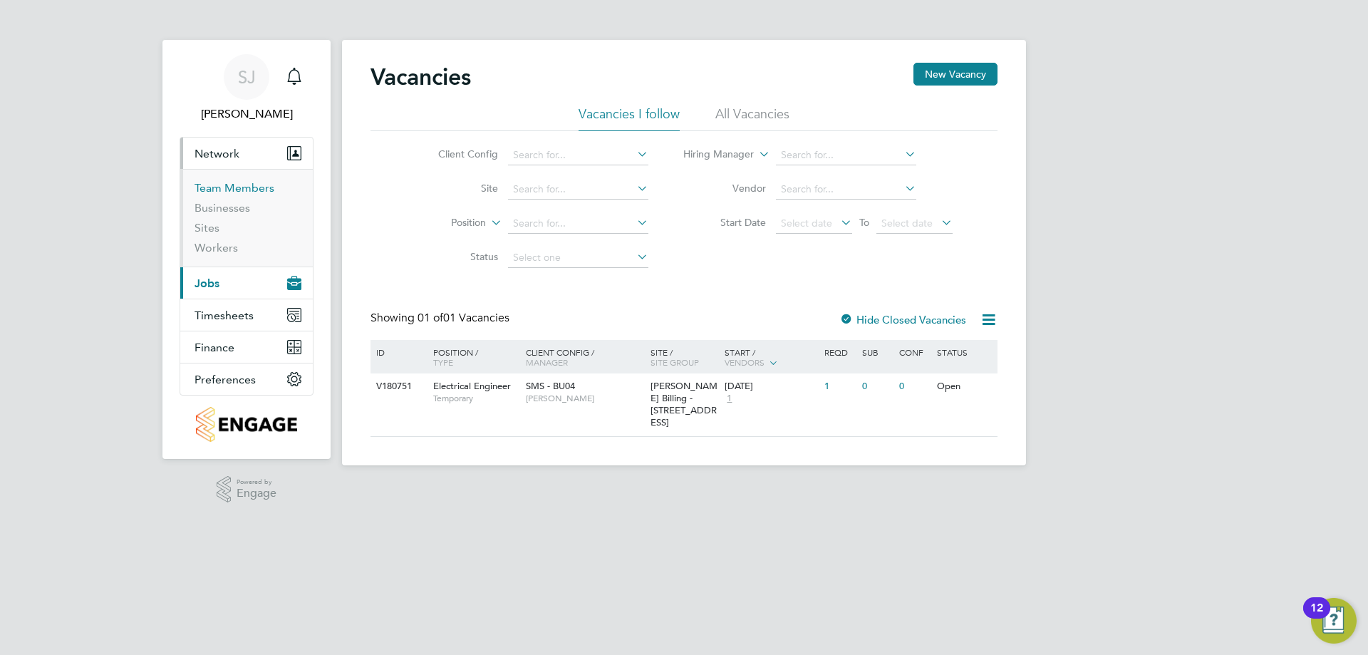
click at [240, 192] on link "Team Members" at bounding box center [234, 188] width 80 height 14
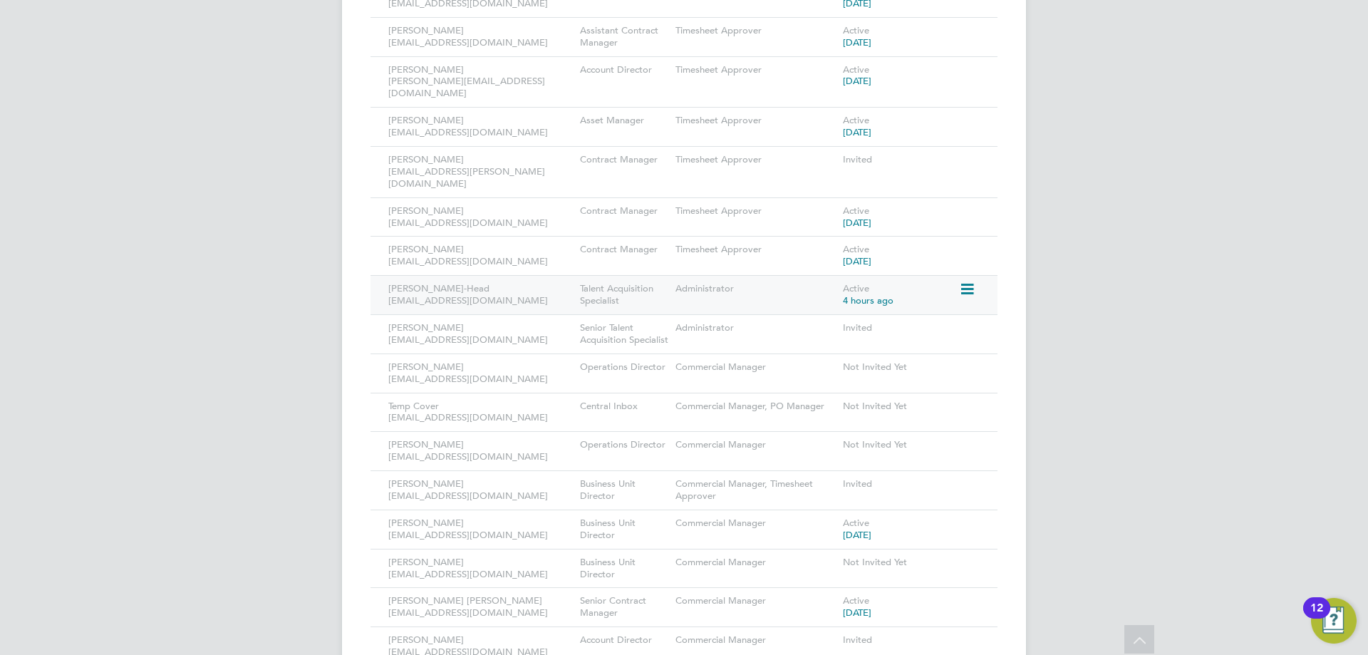
scroll to position [1360, 0]
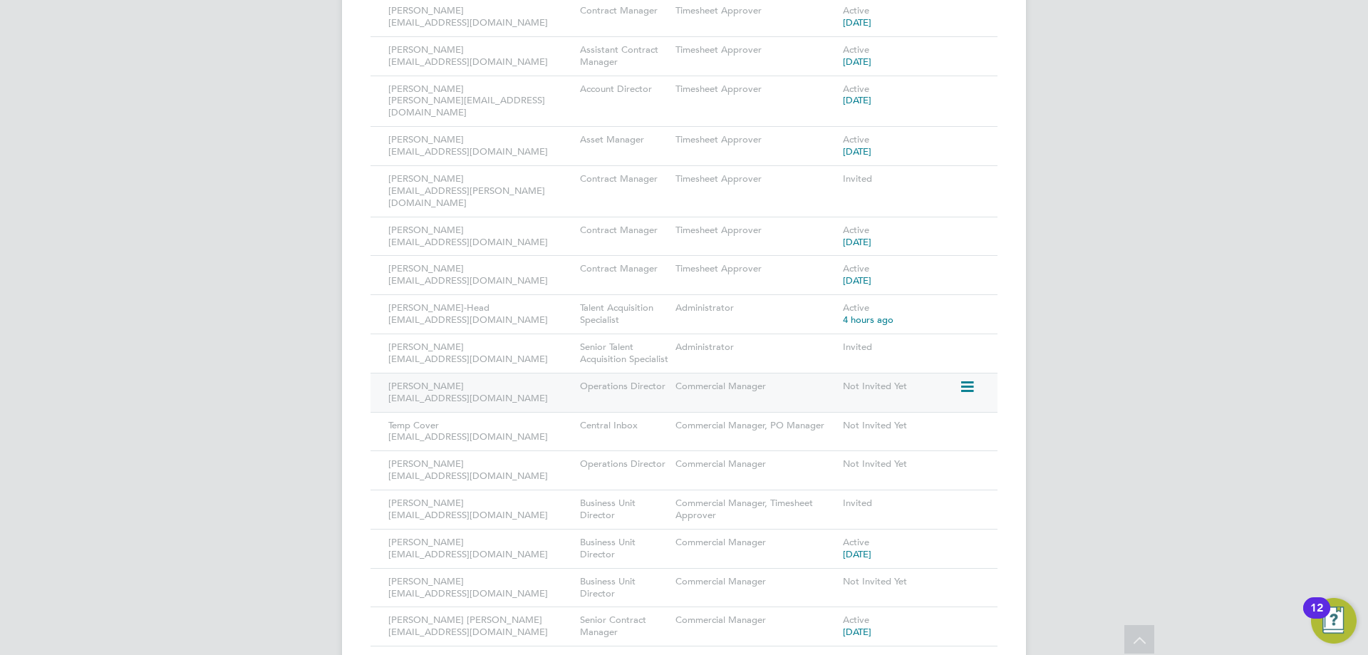
click at [968, 378] on icon at bounding box center [966, 386] width 14 height 17
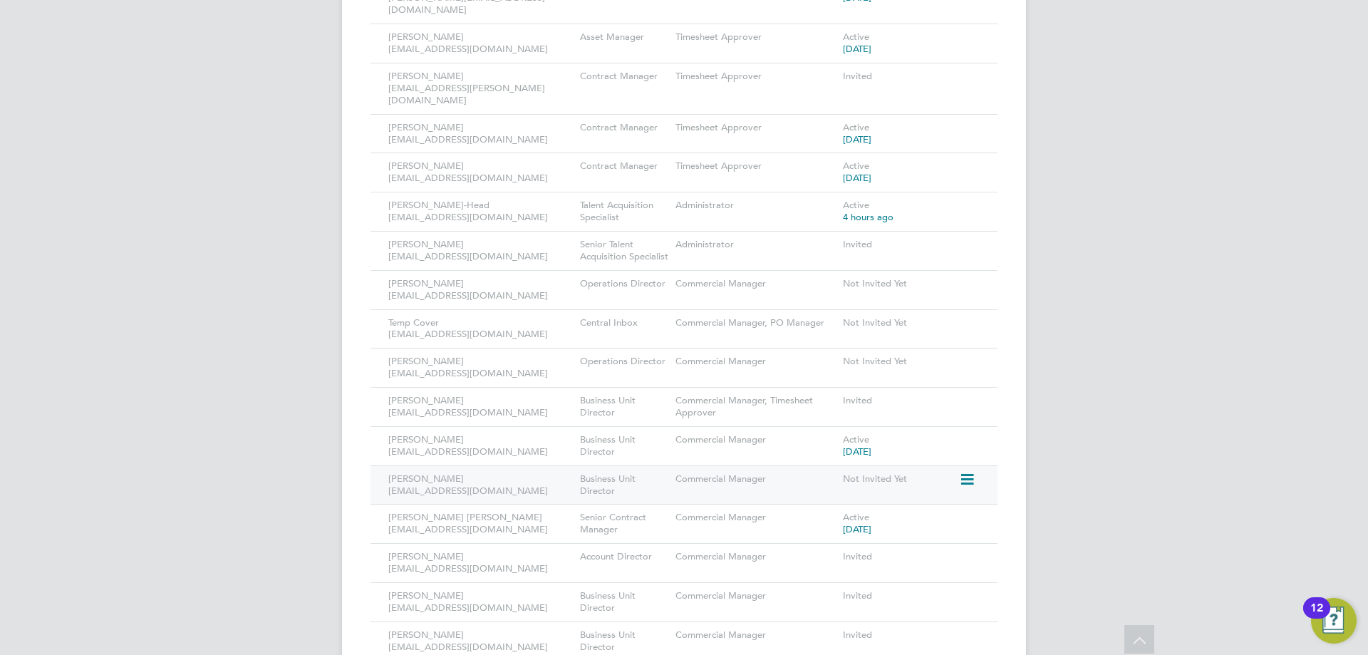
scroll to position [1574, 0]
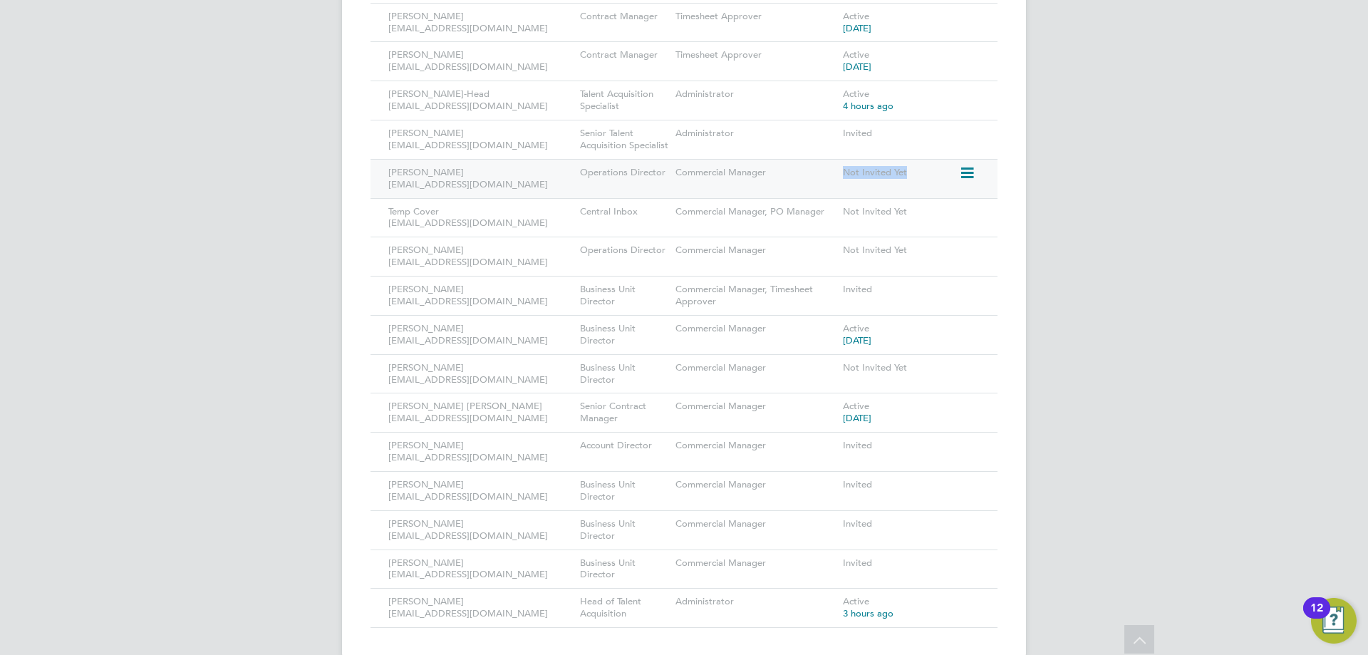
drag, startPoint x: 844, startPoint y: 150, endPoint x: 906, endPoint y: 155, distance: 62.1
click at [906, 160] on div "Not Invited Yet" at bounding box center [899, 173] width 120 height 26
click at [846, 160] on div "Not Invited Yet" at bounding box center [899, 173] width 120 height 26
click at [963, 165] on icon at bounding box center [966, 173] width 14 height 17
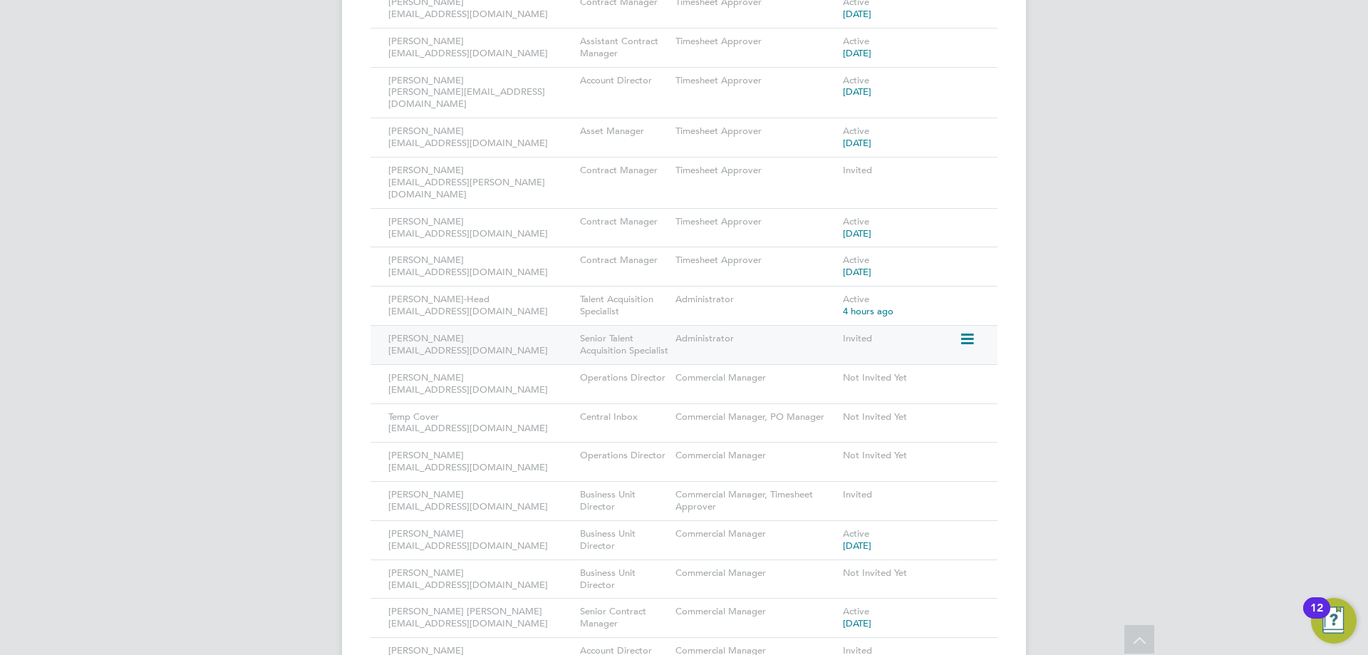
scroll to position [1360, 0]
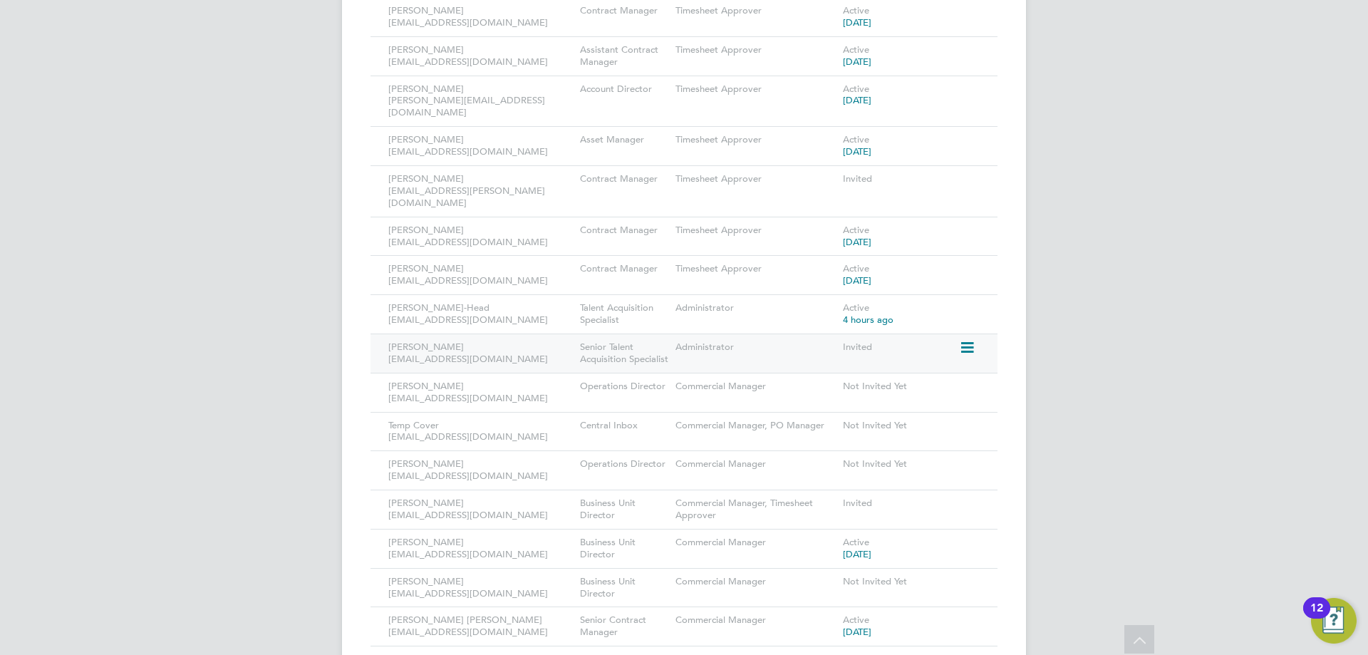
click at [970, 339] on icon at bounding box center [966, 347] width 14 height 17
click at [968, 417] on icon at bounding box center [966, 425] width 14 height 17
drag, startPoint x: 115, startPoint y: 140, endPoint x: 429, endPoint y: 8, distance: 340.7
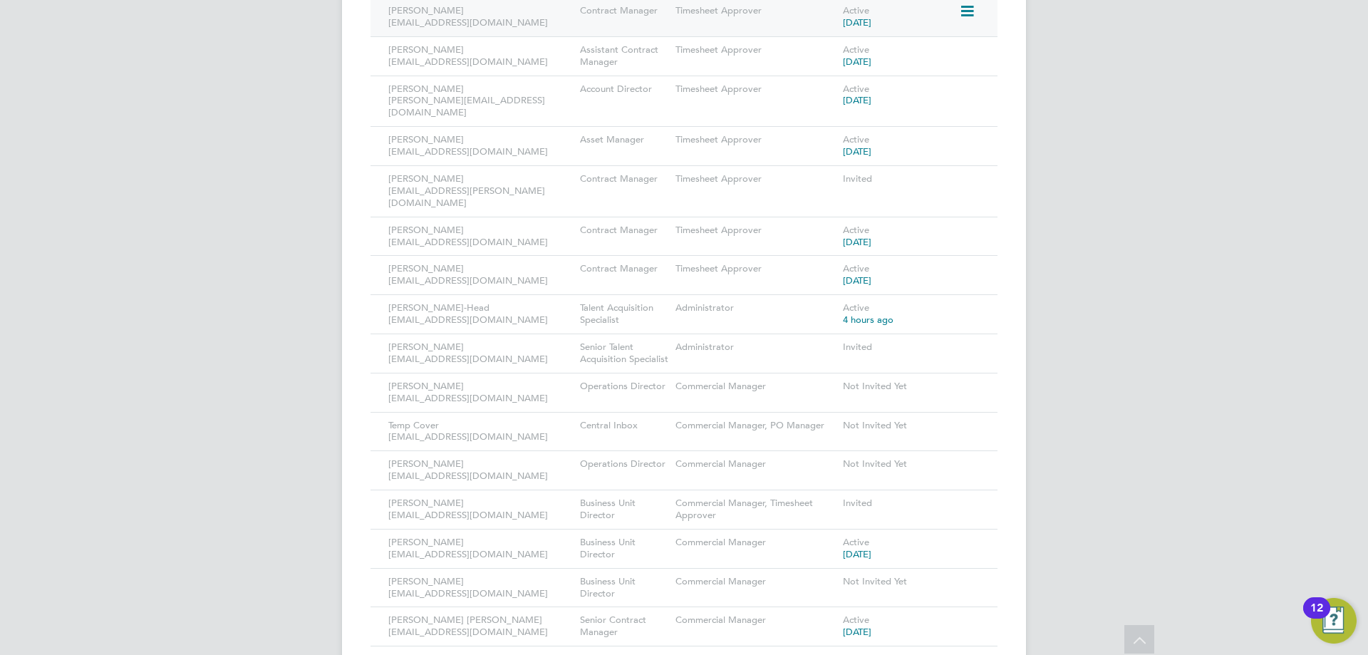
click at [968, 417] on icon at bounding box center [966, 425] width 14 height 17
